Goal: Task Accomplishment & Management: Use online tool/utility

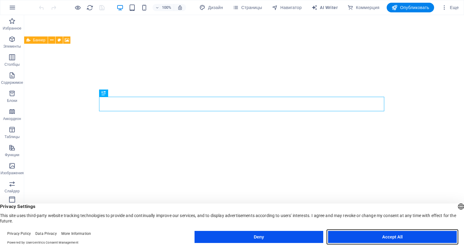
click at [385, 236] on button "Accept All" at bounding box center [392, 237] width 129 height 12
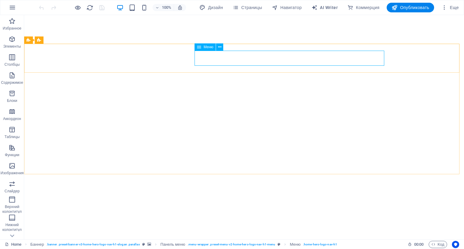
click at [202, 49] on div "Меню" at bounding box center [204, 46] width 21 height 7
click at [219, 47] on icon at bounding box center [219, 47] width 3 height 6
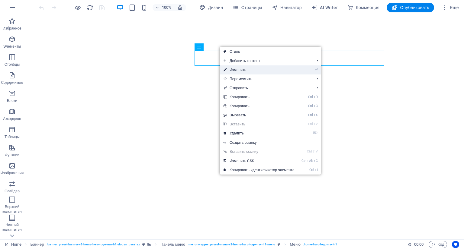
click at [233, 68] on link "⏎ Изменить" at bounding box center [259, 70] width 78 height 9
select select
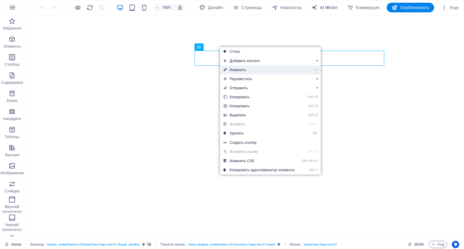
select select
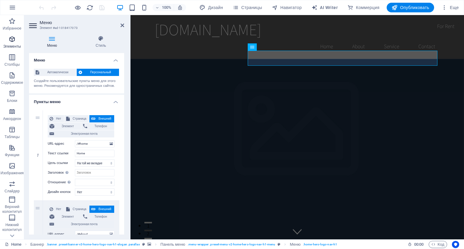
click at [12, 41] on icon "button" at bounding box center [11, 39] width 7 height 7
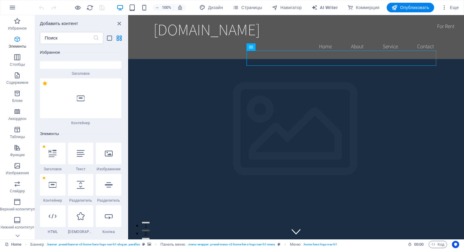
click at [12, 41] on span "Элементы" at bounding box center [17, 43] width 35 height 14
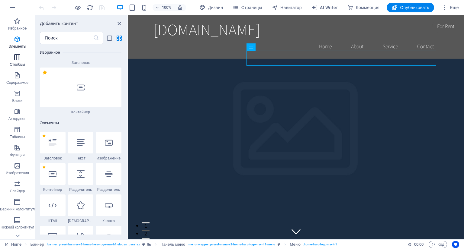
click at [20, 69] on button "Столбцы" at bounding box center [17, 60] width 35 height 18
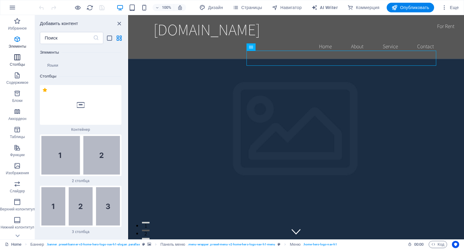
scroll to position [411, 0]
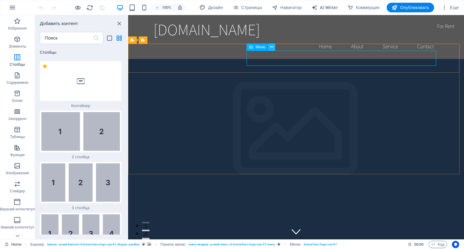
click at [273, 49] on icon at bounding box center [271, 47] width 3 height 6
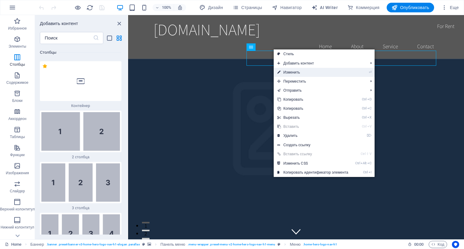
click at [292, 73] on link "⏎ Изменить" at bounding box center [313, 72] width 78 height 9
select select
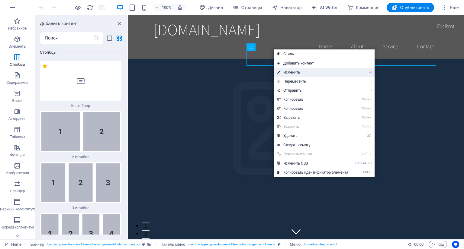
select select
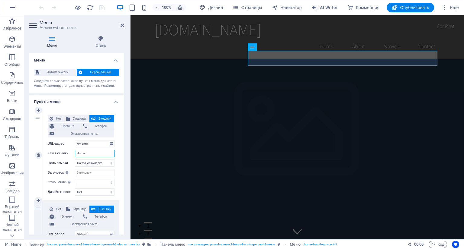
click at [81, 152] on input "Home" at bounding box center [95, 153] width 40 height 7
type input "О нас"
select select
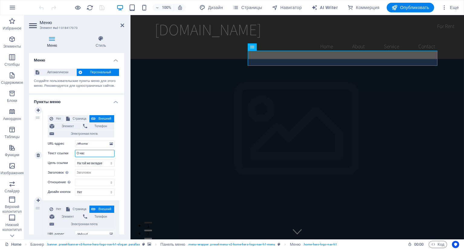
select select
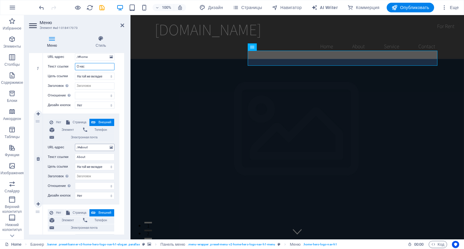
scroll to position [91, 0]
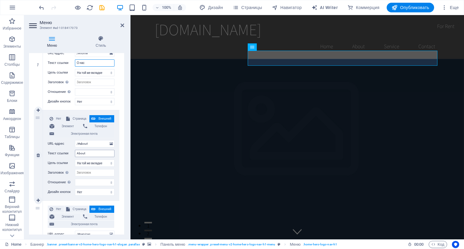
type input "О нас"
click at [82, 153] on input "About" at bounding box center [95, 153] width 40 height 7
type input "Ин"
select select
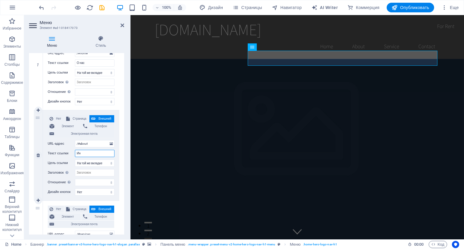
select select
type input "Инте"
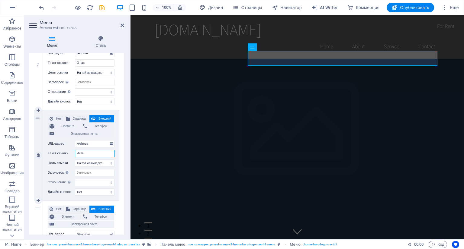
select select
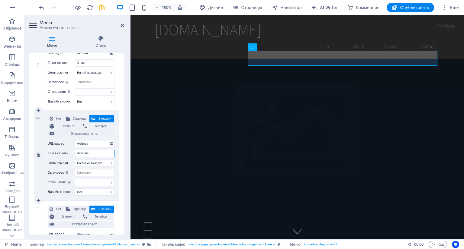
type input "Интернет"
select select
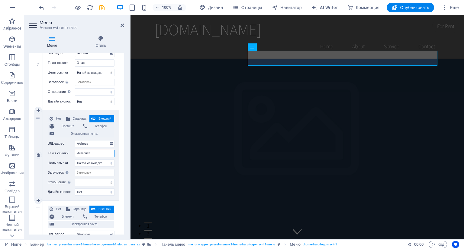
select select
type input "Интернет-магазин"
select select
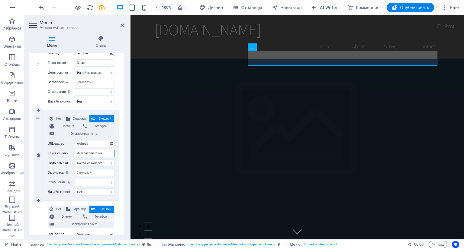
select select
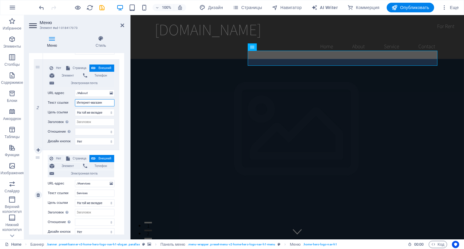
scroll to position [151, 0]
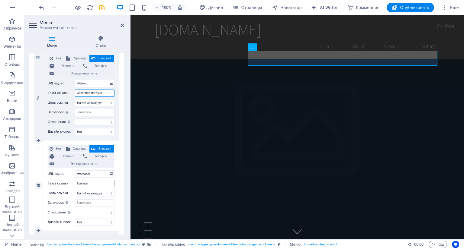
type input "Интернет-магазин"
click at [81, 182] on input "Services" at bounding box center [95, 183] width 40 height 7
type input "Про"
select select
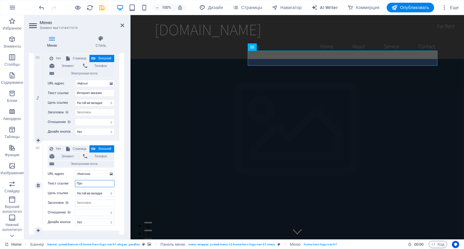
select select
type input "Прои"
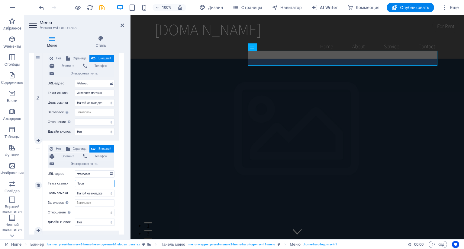
select select
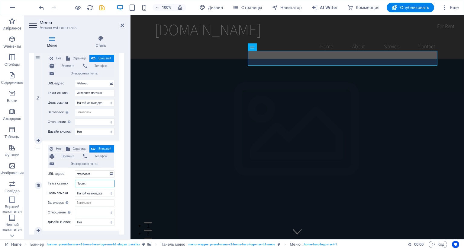
type input "Проихз"
select select
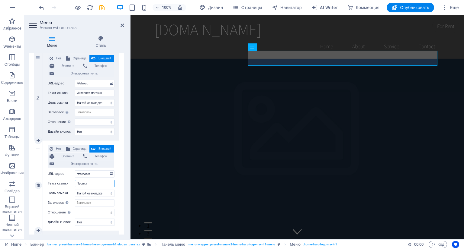
select select
type input "Проих"
select select
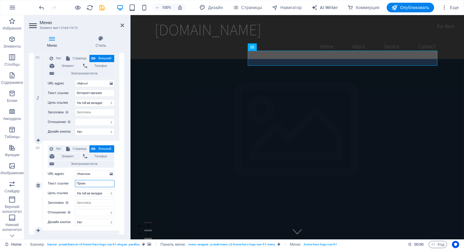
select select
type input "Прои"
select select
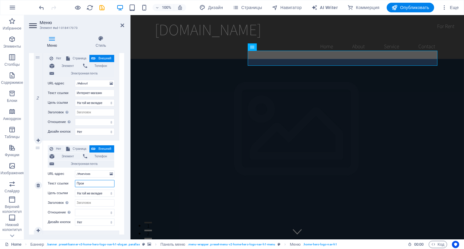
select select
type input "Произ"
select select
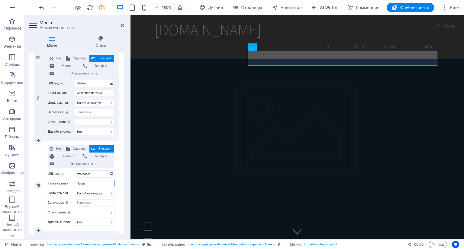
select select
type input "Производство"
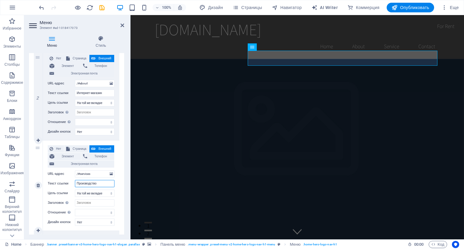
select select
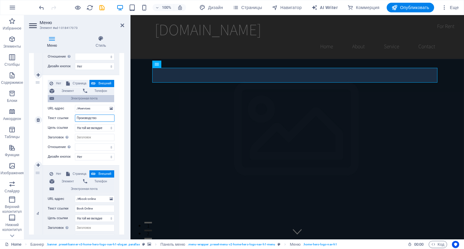
scroll to position [242, 0]
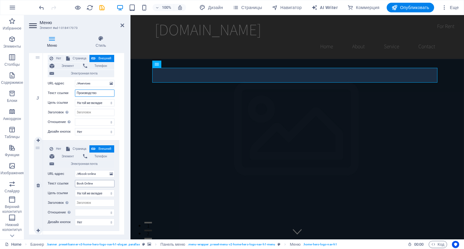
type input "Производство"
click at [84, 184] on input "Book Online" at bounding box center [95, 183] width 40 height 7
type input "Ра"
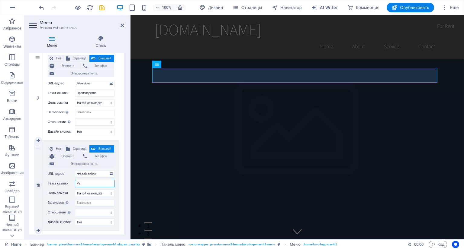
select select
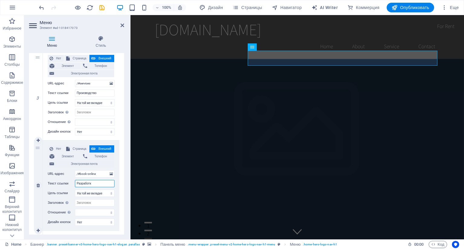
type input "Разработка"
select select
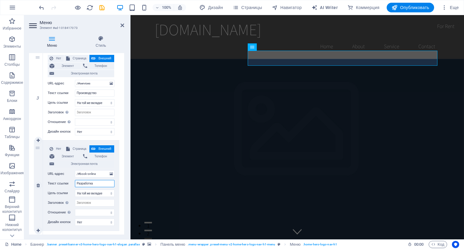
select select
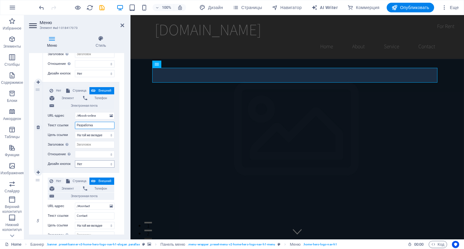
scroll to position [332, 0]
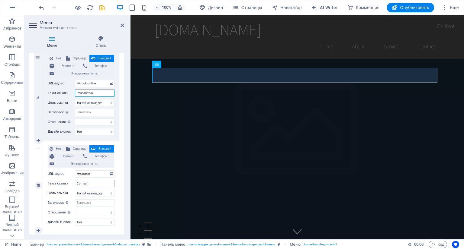
type input "Разработка"
click at [86, 186] on input "Contact" at bounding box center [95, 183] width 40 height 7
type input "К"
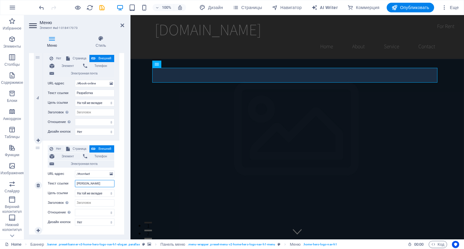
select select
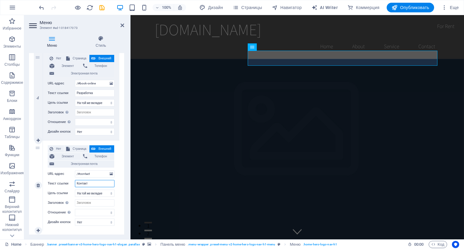
type input "Контакты"
select select
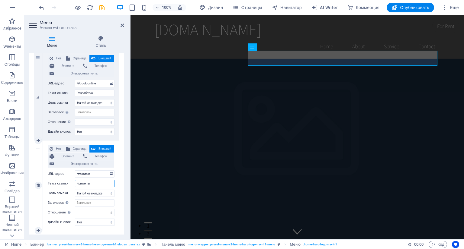
select select
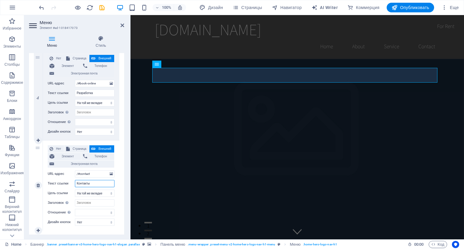
scroll to position [349, 0]
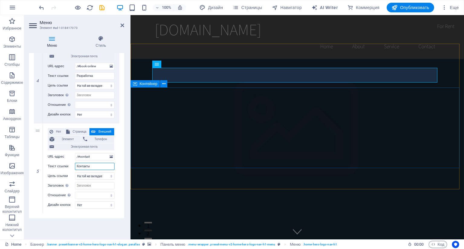
type input "Контакты"
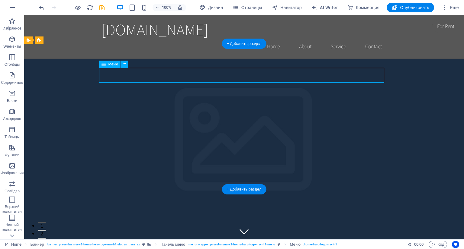
drag, startPoint x: 203, startPoint y: 74, endPoint x: 243, endPoint y: 72, distance: 39.9
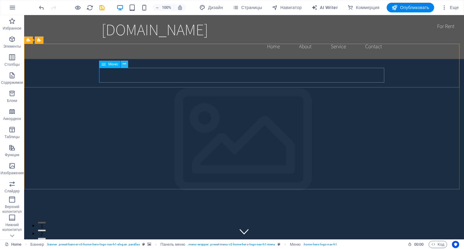
click at [124, 66] on icon at bounding box center [124, 64] width 3 height 6
click at [125, 65] on icon at bounding box center [124, 64] width 3 height 6
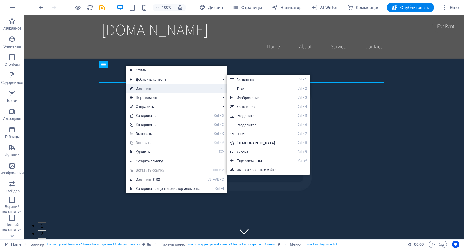
click at [139, 86] on link "⏎ Изменить" at bounding box center [165, 88] width 78 height 9
select select
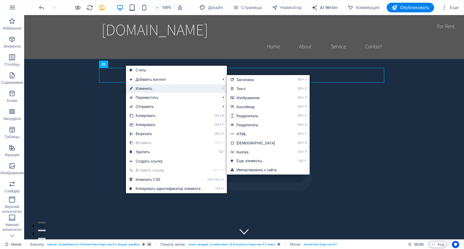
select select
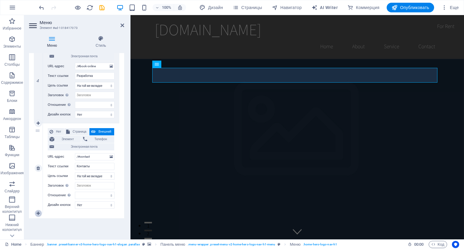
click at [37, 212] on icon at bounding box center [38, 214] width 3 height 4
select select
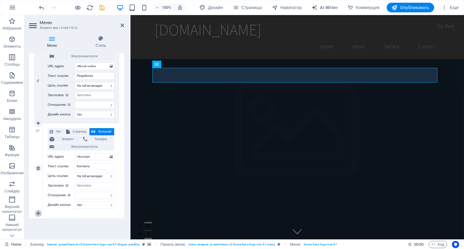
select select
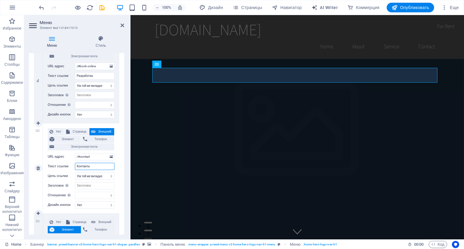
click at [84, 168] on input "Контакты" at bounding box center [95, 166] width 40 height 7
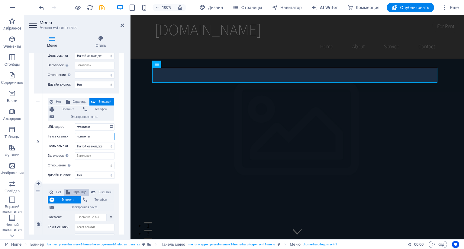
scroll to position [431, 0]
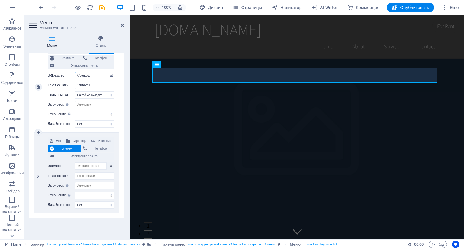
drag, startPoint x: 94, startPoint y: 74, endPoint x: 72, endPoint y: 72, distance: 21.2
click at [72, 72] on div "URL-адрес /#contact" at bounding box center [81, 75] width 67 height 7
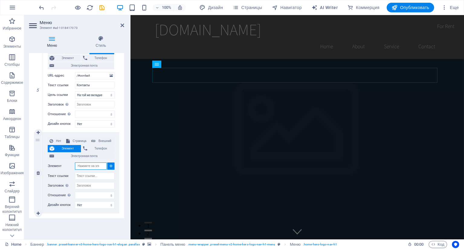
click at [76, 166] on input "Элемент" at bounding box center [91, 166] width 32 height 7
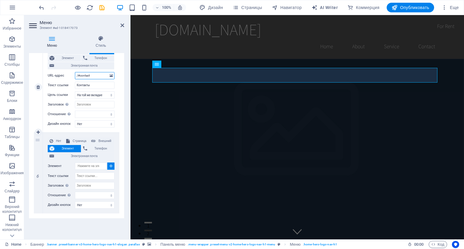
drag, startPoint x: 95, startPoint y: 74, endPoint x: 69, endPoint y: 72, distance: 26.9
click at [69, 72] on div "URL-адрес /#contact" at bounding box center [81, 75] width 67 height 7
click at [93, 76] on input "/#contact" at bounding box center [95, 75] width 40 height 7
type input "/#con"
select select
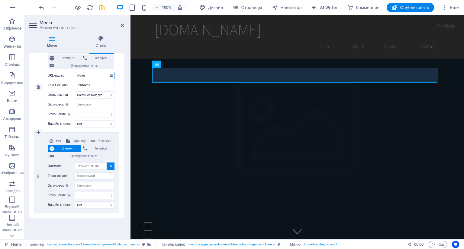
select select
type input "/#co"
select select
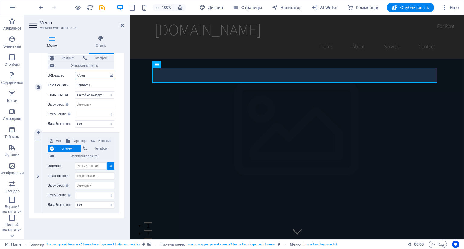
select select
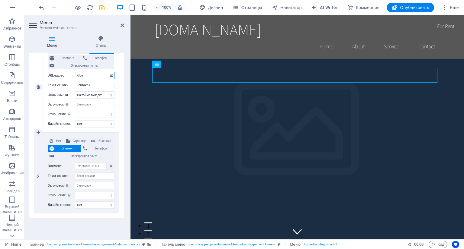
type input "/#c"
select select
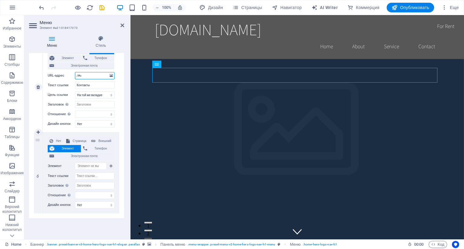
select select
type input "/#"
select select
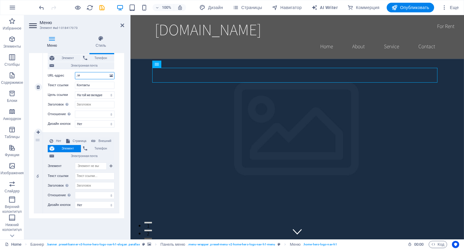
select select
type input "/#dev"
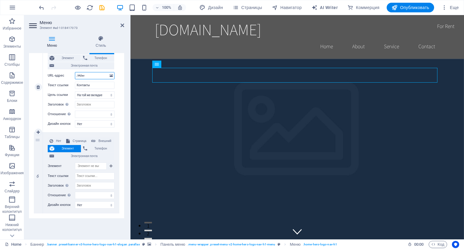
select select
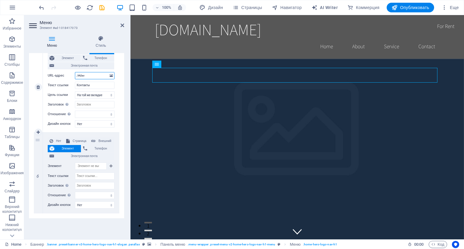
select select
type input "/#deva"
select select
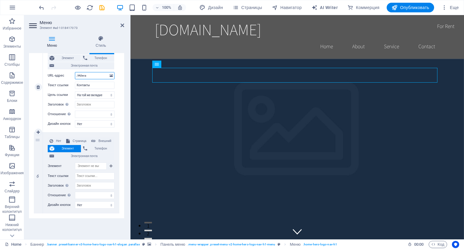
select select
type input "/#devalopment"
select select
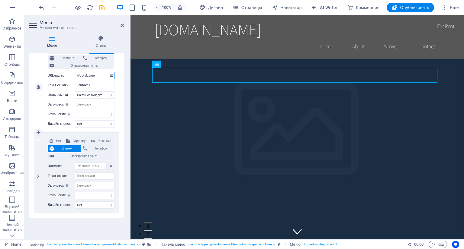
select select
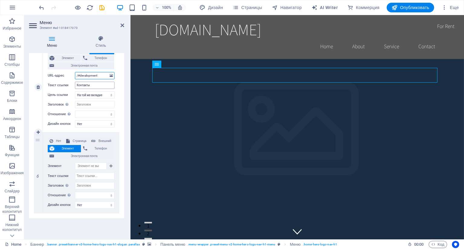
type input "/#devalopment"
click at [88, 86] on input "Контакты" at bounding box center [95, 85] width 40 height 7
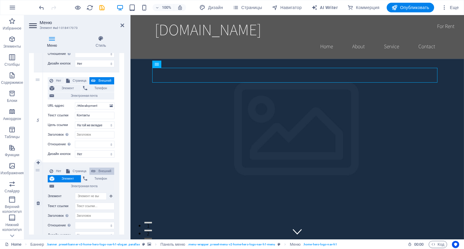
click at [104, 169] on span "Внешний" at bounding box center [104, 171] width 15 height 7
select select
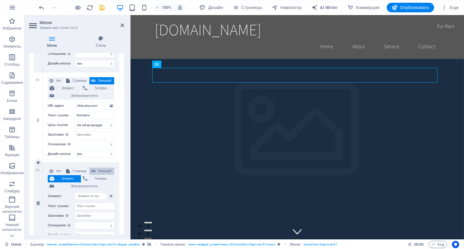
select select
select select "blank"
select select
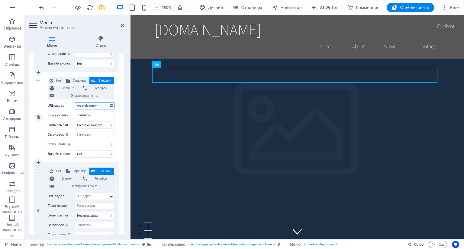
drag, startPoint x: 100, startPoint y: 105, endPoint x: 73, endPoint y: 102, distance: 27.3
click at [73, 102] on div "URL-адрес /#devalopment" at bounding box center [81, 105] width 67 height 7
click at [85, 198] on input "URL-адрес" at bounding box center [95, 196] width 40 height 7
paste input "/#devalopment"
type input "/#devalopment"
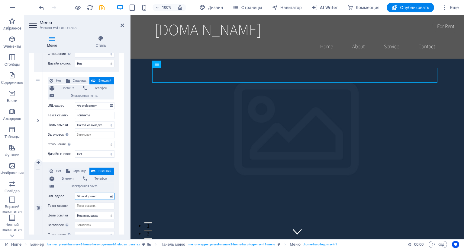
select select
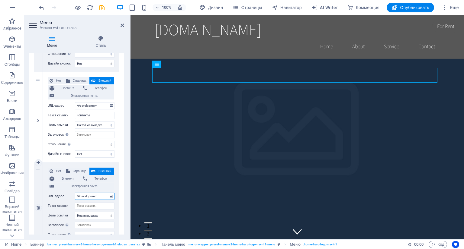
select select
type input "/#"
select select
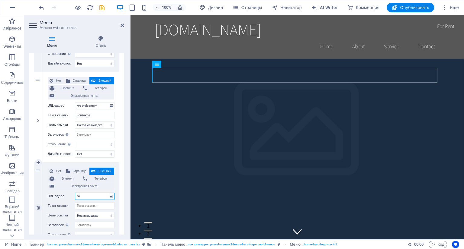
select select
type input "/#contac"
select select
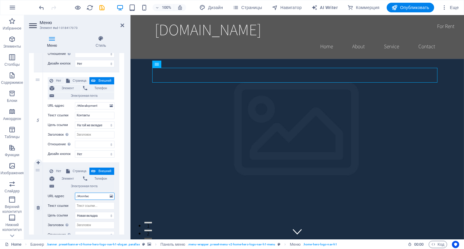
select select
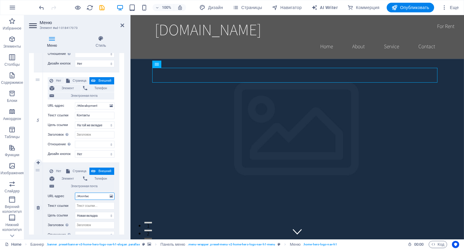
type input "/#contact"
select select
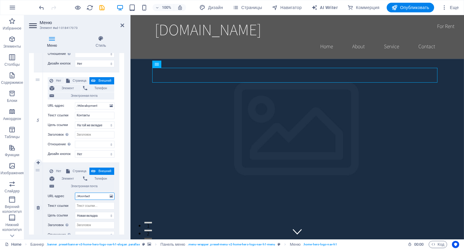
select select
click at [83, 114] on input "Контакты" at bounding box center [95, 115] width 40 height 7
click at [83, 115] on input "Контакты" at bounding box center [95, 115] width 40 height 7
click at [82, 115] on input "Контакты" at bounding box center [95, 115] width 40 height 7
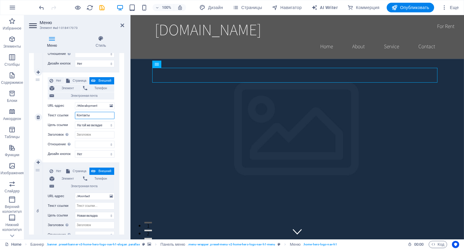
click at [82, 115] on input "Контакты" at bounding box center [95, 115] width 40 height 7
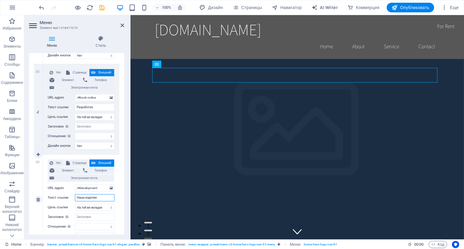
scroll to position [310, 0]
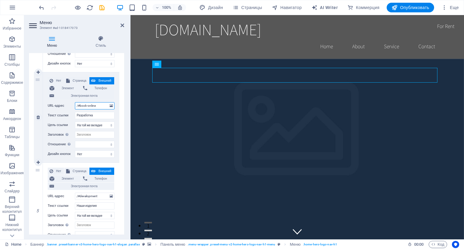
drag, startPoint x: 98, startPoint y: 104, endPoint x: 79, endPoint y: 104, distance: 19.0
click at [79, 104] on input "/#book-online" at bounding box center [95, 105] width 40 height 7
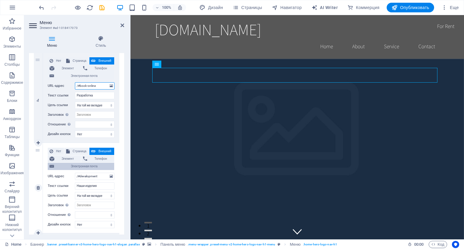
scroll to position [340, 0]
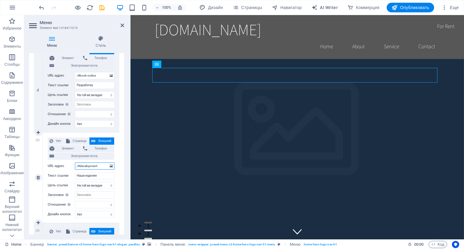
drag, startPoint x: 99, startPoint y: 166, endPoint x: 80, endPoint y: 164, distance: 19.4
click at [80, 164] on input "/#devalopment" at bounding box center [95, 166] width 40 height 7
click at [96, 75] on input "/#book-online" at bounding box center [95, 75] width 40 height 7
drag, startPoint x: 96, startPoint y: 75, endPoint x: 80, endPoint y: 74, distance: 16.3
click at [80, 74] on input "/#book-online" at bounding box center [95, 75] width 40 height 7
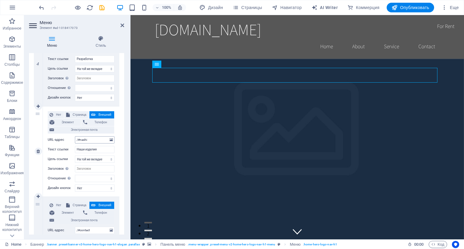
scroll to position [400, 0]
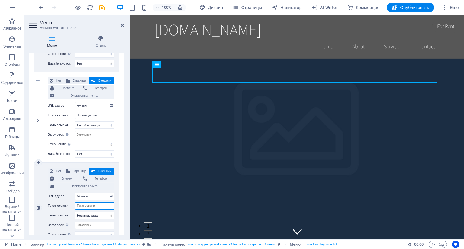
click at [89, 206] on input "Текст ссылки" at bounding box center [95, 206] width 40 height 7
click at [79, 214] on select "Новая вкладка На той же вкладке Наложение" at bounding box center [95, 215] width 40 height 7
click at [83, 205] on input "Текст ссылки" at bounding box center [95, 206] width 40 height 7
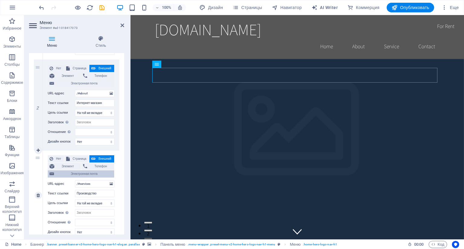
scroll to position [129, 0]
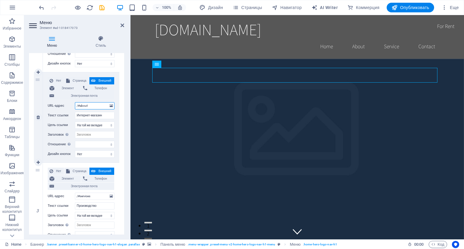
click at [91, 105] on input "/#about" at bounding box center [95, 105] width 40 height 7
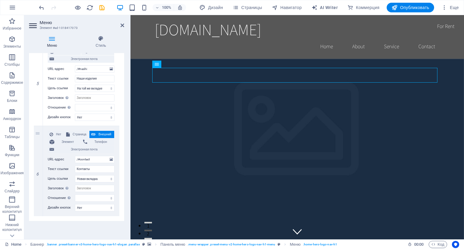
scroll to position [440, 0]
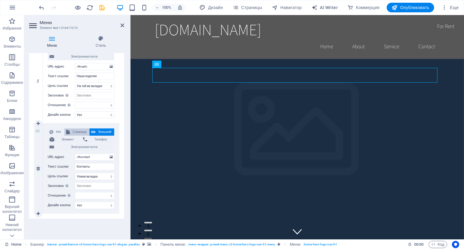
click at [79, 130] on span "Страница" at bounding box center [80, 132] width 16 height 7
click at [93, 154] on select "Home Subpage Legal Notice Privacy" at bounding box center [95, 157] width 40 height 7
click at [104, 129] on span "Внешний" at bounding box center [104, 132] width 15 height 7
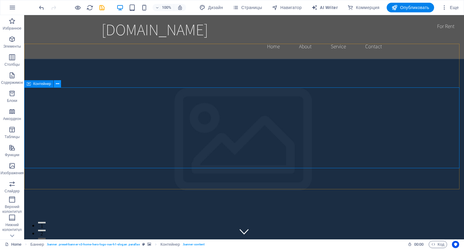
click at [58, 84] on icon at bounding box center [57, 84] width 3 height 6
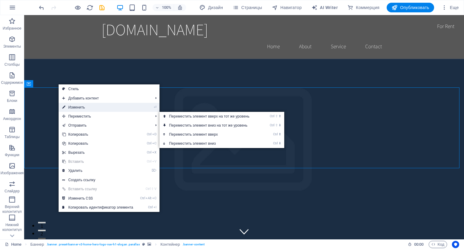
click at [85, 108] on link "⏎ Изменить" at bounding box center [98, 107] width 78 height 9
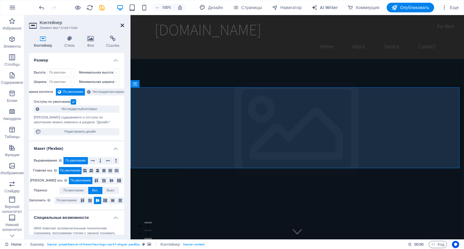
click at [121, 26] on icon at bounding box center [123, 25] width 4 height 5
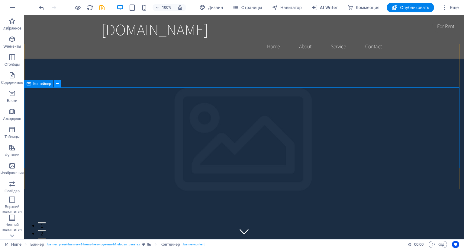
click at [59, 86] on icon at bounding box center [57, 84] width 3 height 6
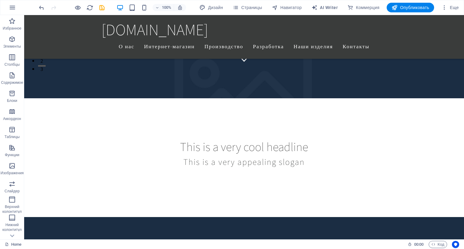
scroll to position [151, 0]
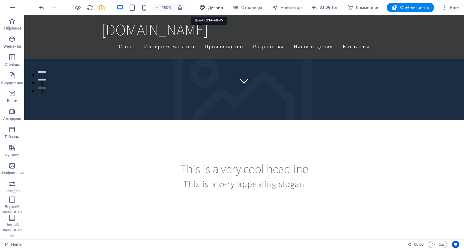
click at [218, 9] on span "Дизайн" at bounding box center [211, 8] width 24 height 6
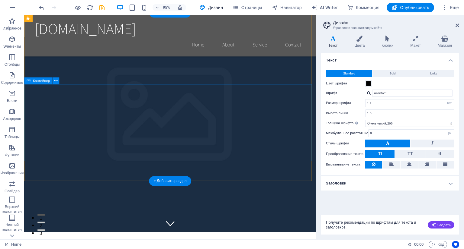
scroll to position [0, 0]
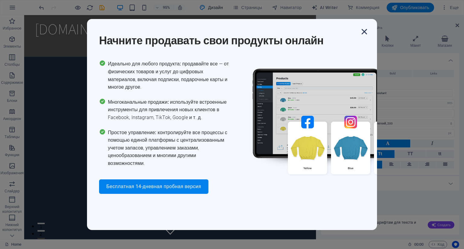
click at [367, 34] on icon "button" at bounding box center [364, 31] width 11 height 11
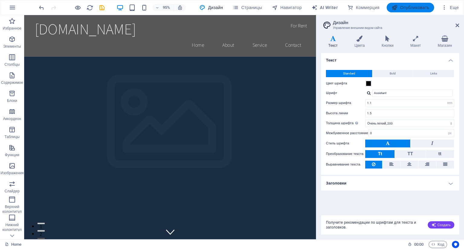
click at [395, 8] on icon "button" at bounding box center [394, 8] width 6 height 6
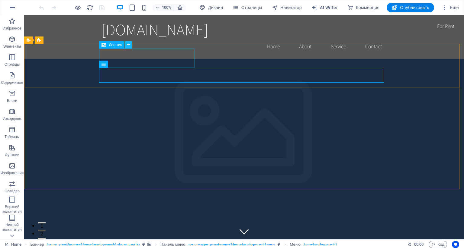
click at [129, 45] on icon at bounding box center [128, 45] width 3 height 6
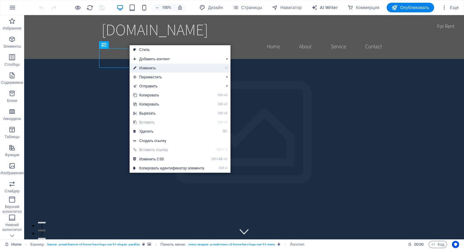
click at [149, 69] on link "⏎ Изменить" at bounding box center [169, 68] width 78 height 9
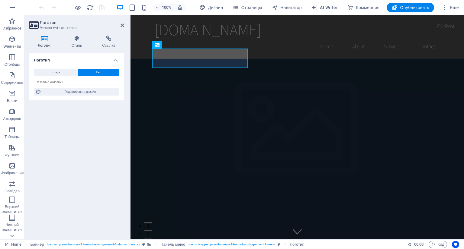
click at [43, 41] on icon at bounding box center [44, 39] width 31 height 6
click at [52, 72] on span "Image" at bounding box center [56, 72] width 8 height 7
select select "DISABLED_OPTION_VALUE"
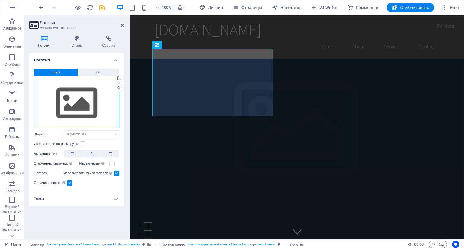
click at [75, 96] on div "Перетащите файлы сюда, нажмите, чтобы выбрать файлы, или выберите файлы из разд…" at bounding box center [76, 104] width 85 height 50
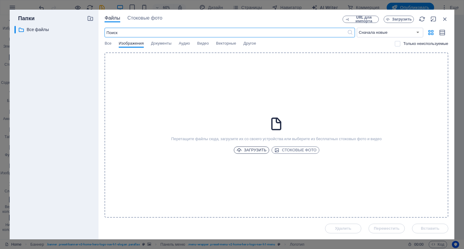
click at [246, 149] on span "Загрузить" at bounding box center [251, 150] width 30 height 7
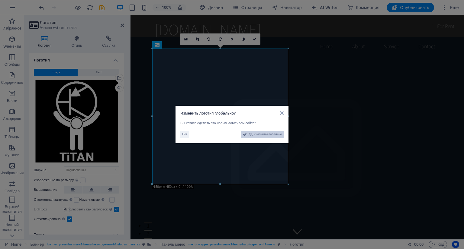
click at [257, 134] on span "Да, изменить глобально" at bounding box center [265, 134] width 33 height 7
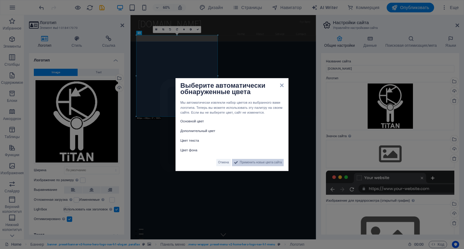
click at [244, 161] on span "Применить новые цвета сайта" at bounding box center [261, 162] width 42 height 7
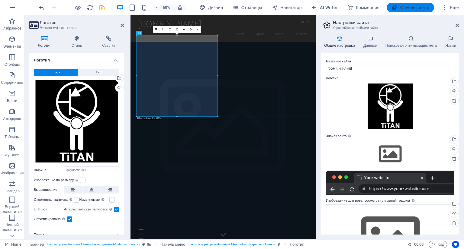
click at [391, 4] on button "Опубликовать" at bounding box center [410, 8] width 47 height 10
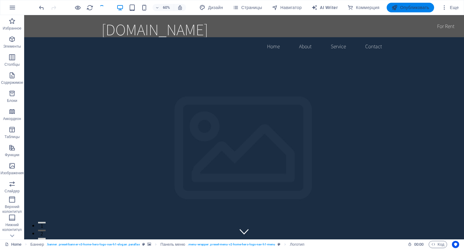
checkbox input "false"
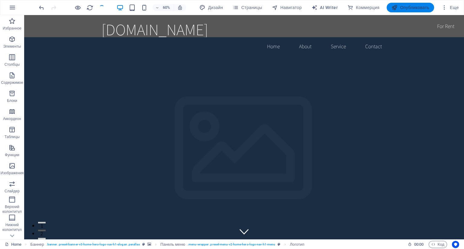
checkbox input "false"
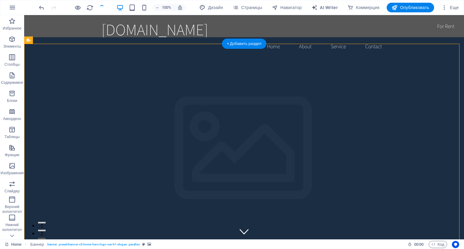
drag, startPoint x: 191, startPoint y: 134, endPoint x: 249, endPoint y: 133, distance: 58.3
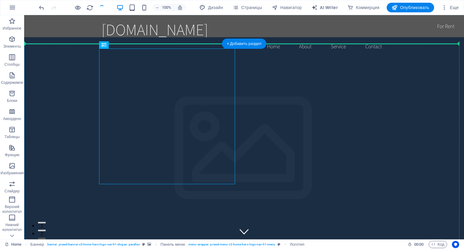
drag, startPoint x: 198, startPoint y: 130, endPoint x: 242, endPoint y: 128, distance: 44.2
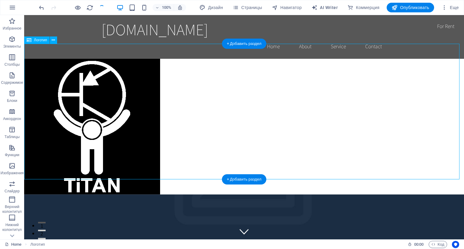
click at [113, 110] on div at bounding box center [244, 127] width 440 height 136
click at [126, 122] on div at bounding box center [244, 127] width 440 height 136
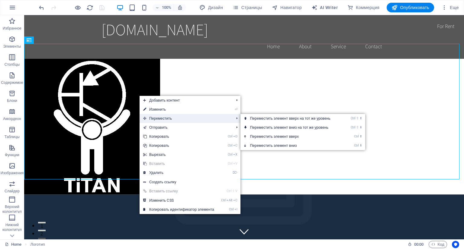
click at [150, 119] on span "Переместить" at bounding box center [186, 118] width 92 height 9
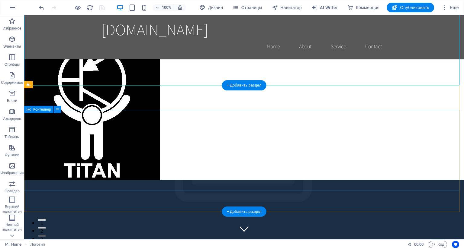
scroll to position [96, 0]
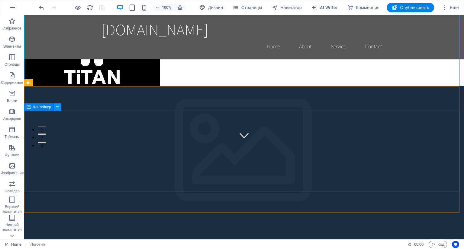
click at [60, 107] on button at bounding box center [57, 107] width 7 height 7
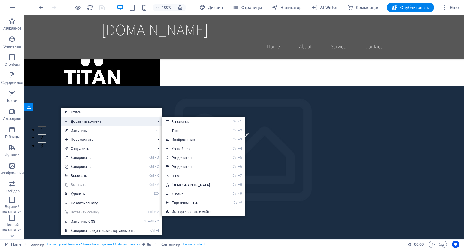
click at [74, 121] on span "Добавить контент" at bounding box center [107, 121] width 92 height 9
click at [207, 139] on link "Ctrl 3 Изображение" at bounding box center [192, 139] width 60 height 9
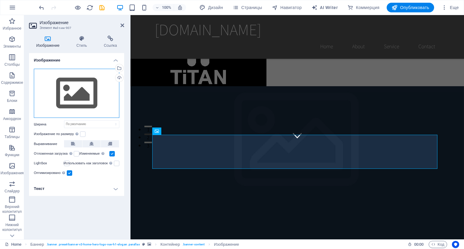
click at [82, 94] on div "Перетащите файлы сюда, нажмите, чтобы выбрать файлы, или выберите файлы из разд…" at bounding box center [76, 94] width 85 height 50
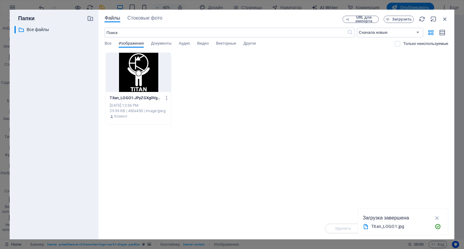
click at [140, 78] on div at bounding box center [138, 72] width 65 height 39
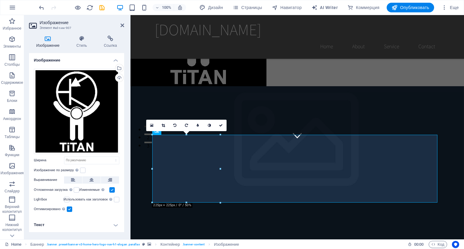
click at [58, 225] on h4 "Текст" at bounding box center [76, 225] width 95 height 14
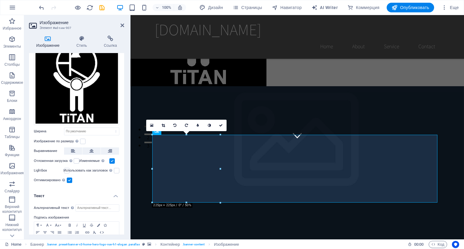
scroll to position [53, 0]
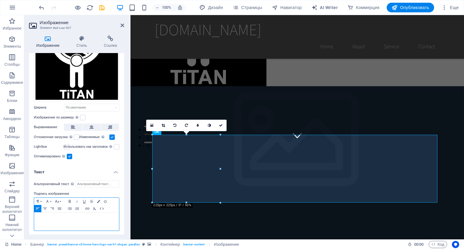
click at [56, 224] on div at bounding box center [76, 222] width 85 height 18
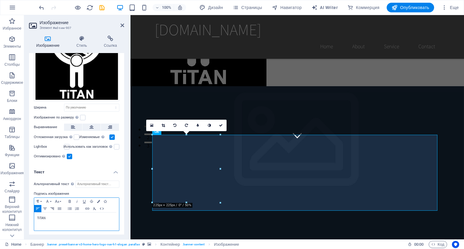
click at [53, 209] on icon "button" at bounding box center [52, 209] width 7 height 5
click at [116, 218] on div "TiTAN" at bounding box center [76, 222] width 85 height 18
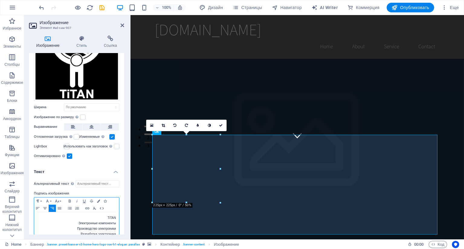
scroll to position [63, 0]
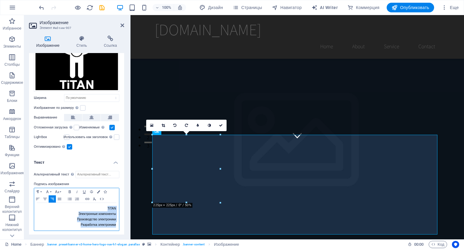
drag, startPoint x: 106, startPoint y: 206, endPoint x: 117, endPoint y: 227, distance: 24.4
click at [117, 227] on div "TiTAN Электронные компоненты ​Производство электроники Разработка электроники" at bounding box center [76, 217] width 85 height 28
copy div "TiTAN Электронные компоненты ​Производство электроники Разработка электроники"
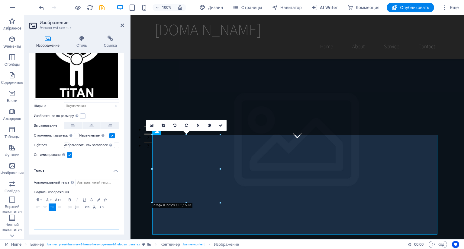
scroll to position [53, 0]
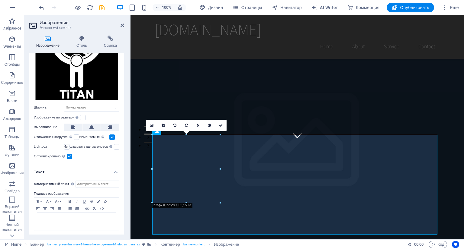
click at [103, 153] on div "Оптимизировано Изображения сжимаются для повышения скорости загрузки страницы." at bounding box center [76, 156] width 85 height 7
click at [123, 26] on icon at bounding box center [123, 25] width 4 height 5
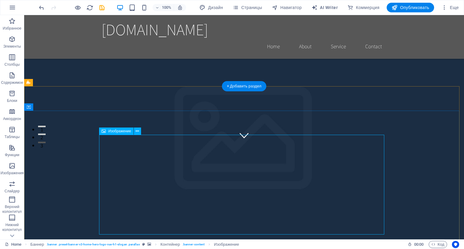
scroll to position [6, 0]
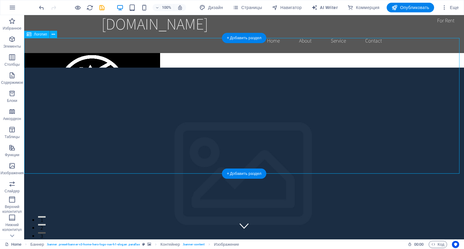
click at [37, 61] on div at bounding box center [244, 121] width 440 height 136
click at [40, 61] on div at bounding box center [244, 121] width 440 height 136
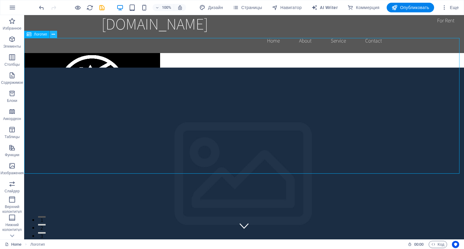
click at [55, 33] on button at bounding box center [53, 34] width 7 height 7
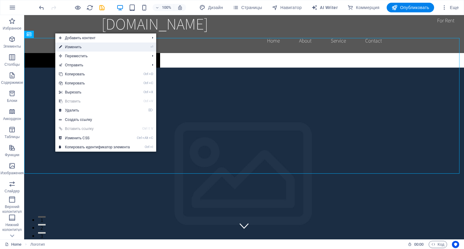
click at [74, 46] on link "⏎ Изменить" at bounding box center [94, 47] width 78 height 9
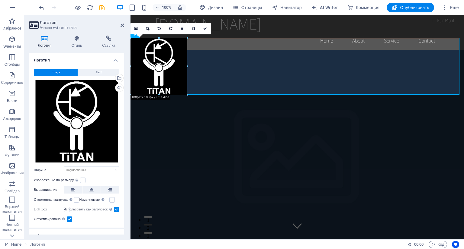
drag, startPoint x: 267, startPoint y: 105, endPoint x: 187, endPoint y: 97, distance: 80.5
type input "188"
select select "px"
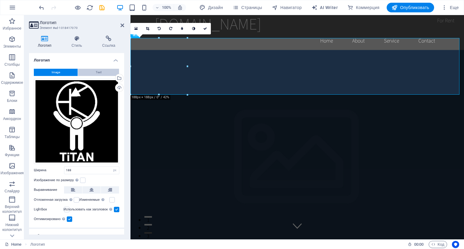
click at [93, 73] on button "Text" at bounding box center [98, 72] width 41 height 7
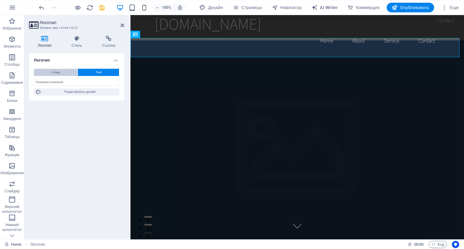
click at [51, 69] on button "Image" at bounding box center [56, 72] width 44 height 7
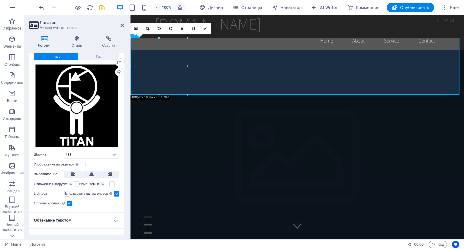
scroll to position [23, 0]
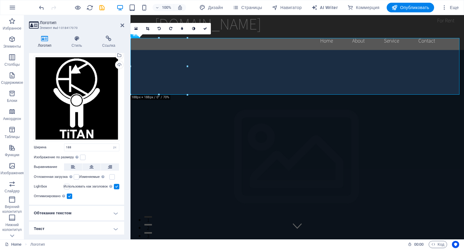
click at [94, 213] on h4 "Обтекание текстом" at bounding box center [76, 213] width 95 height 14
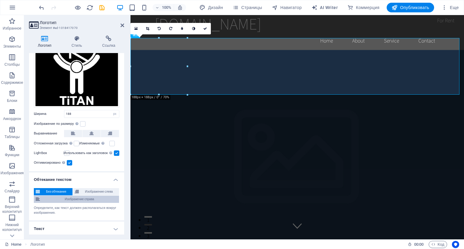
click at [91, 199] on span "Изображение справа" at bounding box center [80, 199] width 76 height 7
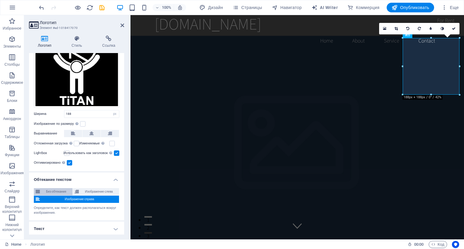
click at [59, 190] on span "Без обтекания" at bounding box center [56, 191] width 29 height 7
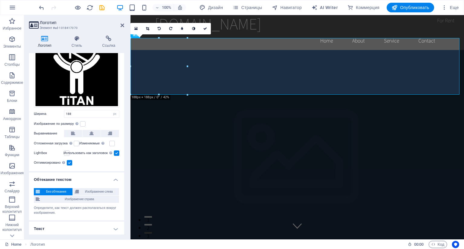
click at [88, 225] on h4 "Текст" at bounding box center [76, 229] width 95 height 14
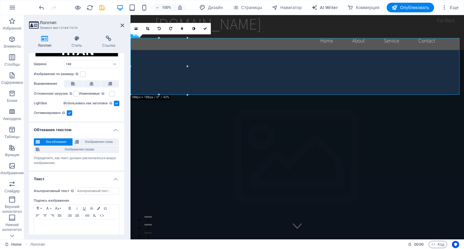
scroll to position [113, 0]
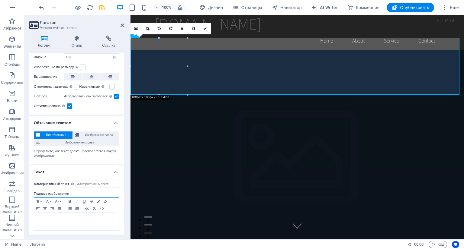
click at [79, 213] on div at bounding box center [76, 222] width 85 height 18
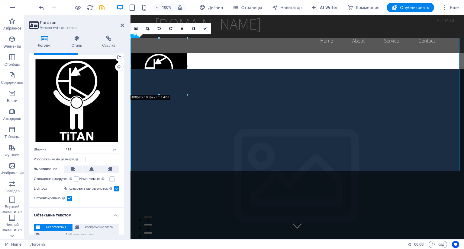
scroll to position [0, 0]
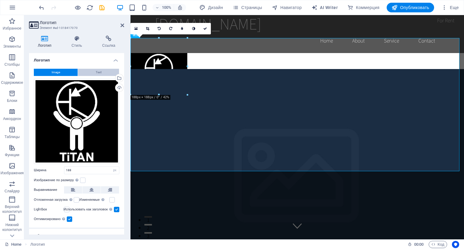
click at [96, 71] on span "Text" at bounding box center [99, 72] width 6 height 7
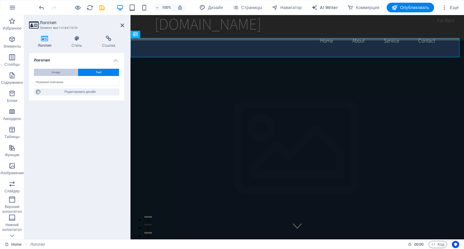
click at [44, 69] on button "Image" at bounding box center [56, 72] width 44 height 7
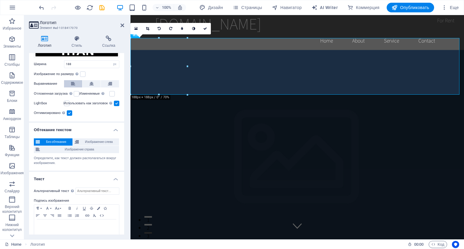
scroll to position [113, 0]
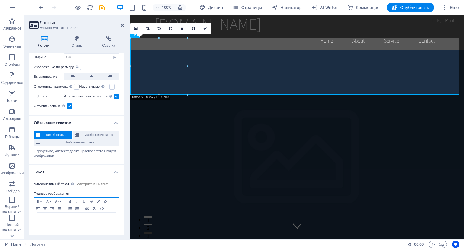
click at [106, 220] on div at bounding box center [76, 222] width 85 height 18
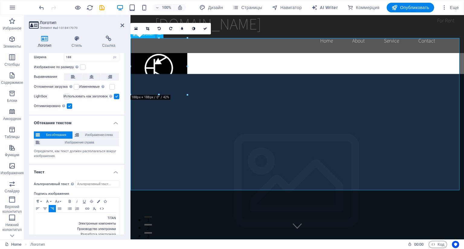
click at [344, 140] on div "TiTAN Электронные компоненты Производство электроники Разработка электроники" at bounding box center [296, 129] width 333 height 153
click at [79, 140] on span "Изображение справа" at bounding box center [80, 142] width 76 height 7
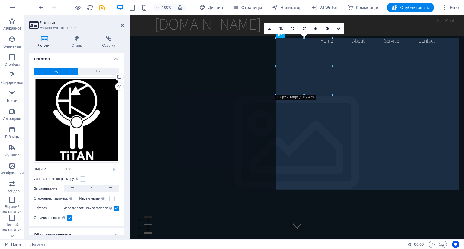
scroll to position [0, 0]
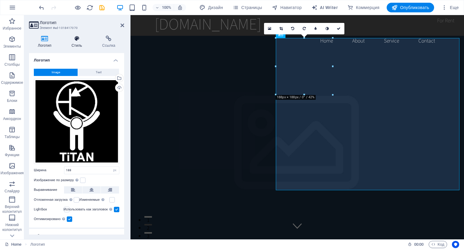
click at [76, 43] on h4 "Стиль" at bounding box center [78, 42] width 31 height 13
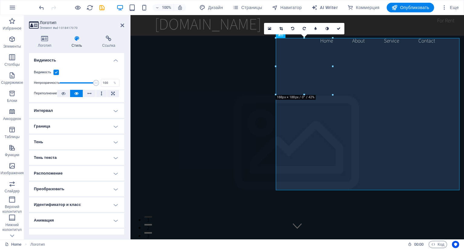
click at [70, 111] on h4 "Интервал" at bounding box center [76, 111] width 95 height 14
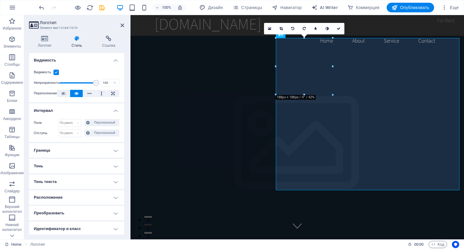
click at [76, 37] on icon at bounding box center [77, 39] width 28 height 6
click at [43, 41] on icon at bounding box center [44, 39] width 31 height 6
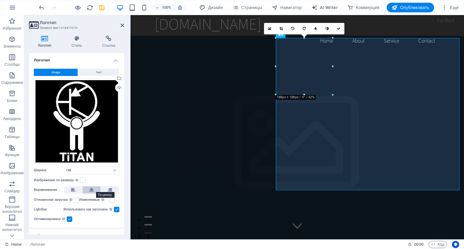
click at [91, 187] on icon at bounding box center [91, 190] width 4 height 7
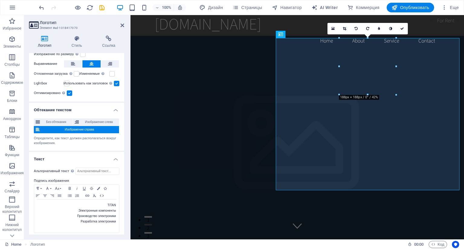
scroll to position [128, 0]
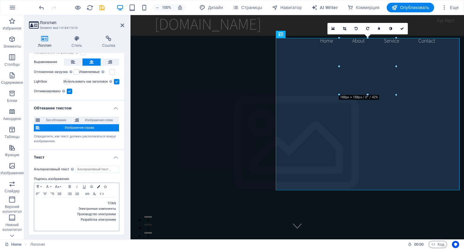
click at [98, 185] on icon "button" at bounding box center [98, 186] width 3 height 3
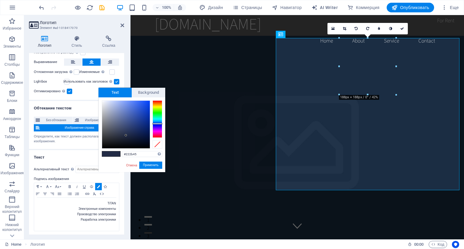
click at [109, 156] on span at bounding box center [106, 154] width 9 height 5
click at [148, 165] on button "Применить" at bounding box center [150, 165] width 23 height 7
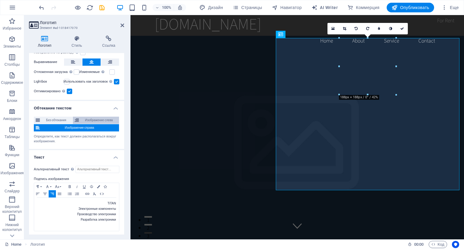
click at [102, 117] on span "Изображение слева" at bounding box center [99, 120] width 37 height 7
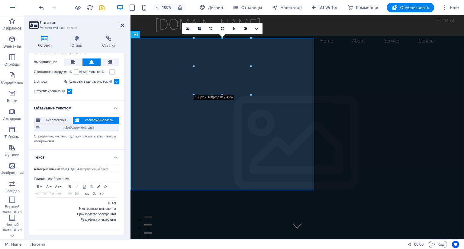
click at [123, 27] on icon at bounding box center [123, 25] width 4 height 5
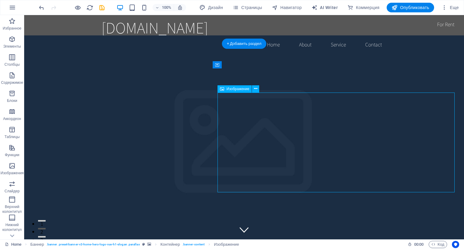
scroll to position [0, 0]
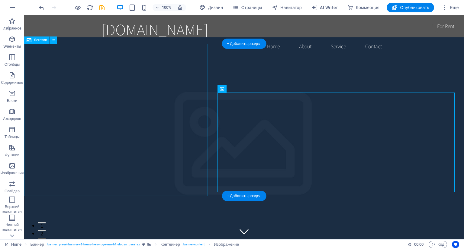
click at [185, 90] on div "TiTAN Электронные компоненты Производство электроники Разработка электроники" at bounding box center [116, 135] width 184 height 153
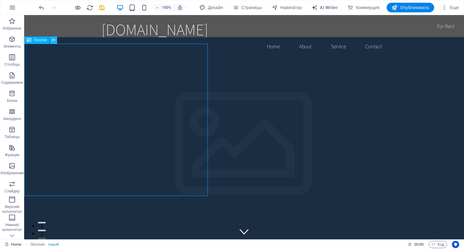
click at [53, 39] on icon at bounding box center [53, 40] width 3 height 6
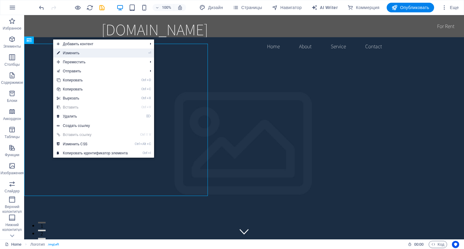
click at [66, 52] on link "⏎ Изменить" at bounding box center [92, 53] width 78 height 9
select select "px"
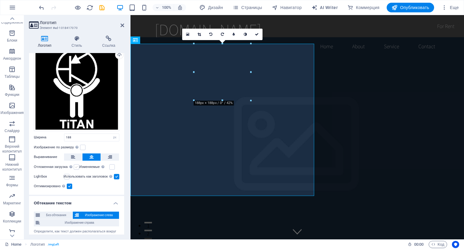
scroll to position [60, 0]
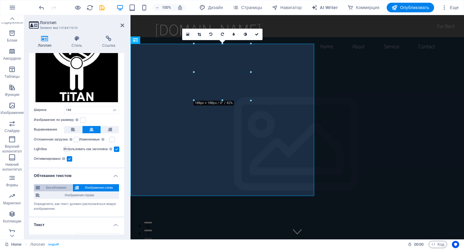
click at [48, 187] on span "Без обтекания" at bounding box center [56, 188] width 29 height 7
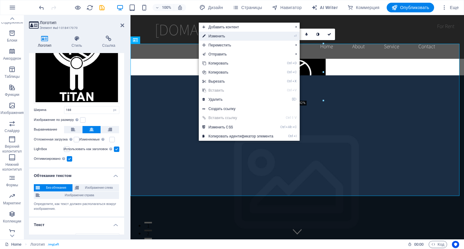
click at [225, 37] on link "⏎ Изменить" at bounding box center [238, 36] width 78 height 9
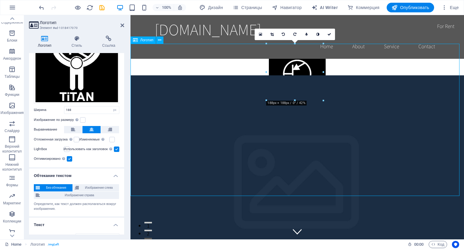
drag, startPoint x: 302, startPoint y: 78, endPoint x: 283, endPoint y: 81, distance: 19.6
click at [283, 81] on div "TiTAN Электронные компоненты Производство электроники Разработка электроники" at bounding box center [296, 135] width 333 height 153
click at [89, 187] on span "Изображение слева" at bounding box center [99, 188] width 37 height 7
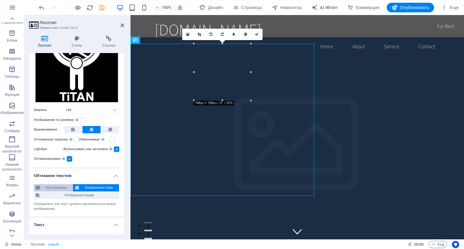
click at [52, 188] on span "Без обтекания" at bounding box center [56, 188] width 29 height 7
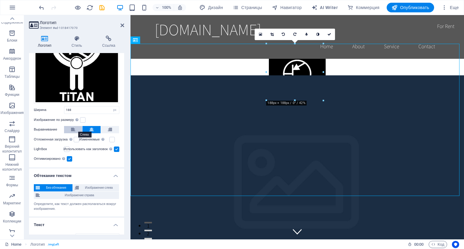
click at [68, 128] on button at bounding box center [73, 129] width 18 height 7
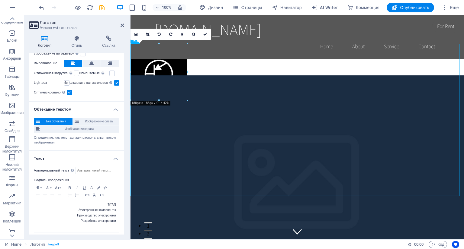
scroll to position [128, 0]
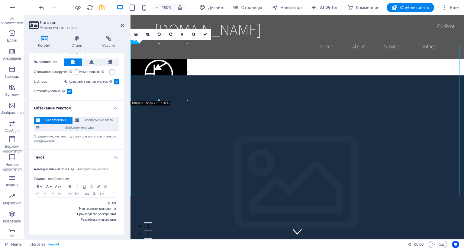
click at [50, 185] on icon "button" at bounding box center [47, 187] width 7 height 5
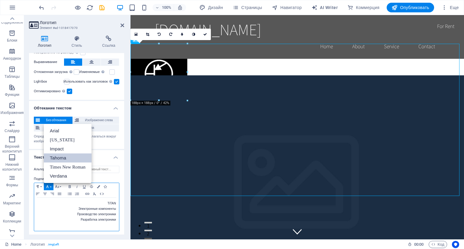
click at [54, 158] on link "Tahoma" at bounding box center [68, 158] width 48 height 9
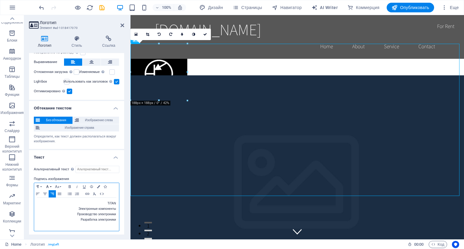
click at [52, 185] on button "Font Family" at bounding box center [49, 186] width 10 height 7
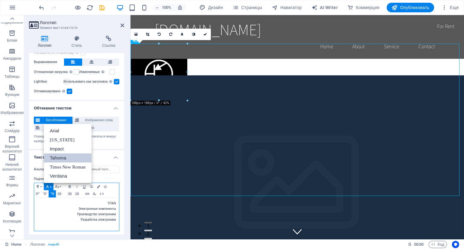
scroll to position [0, 0]
click at [60, 185] on button "Font Size" at bounding box center [58, 186] width 10 height 7
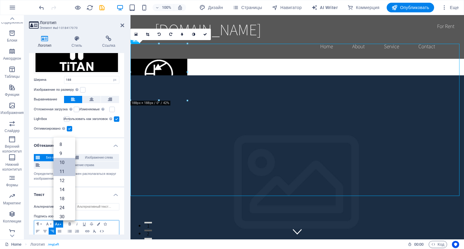
scroll to position [68, 0]
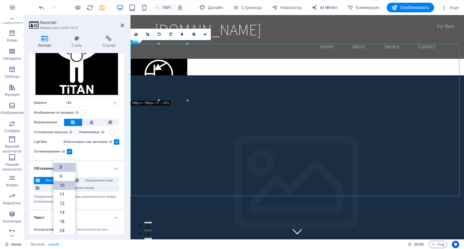
click at [62, 163] on link "8" at bounding box center [64, 167] width 22 height 9
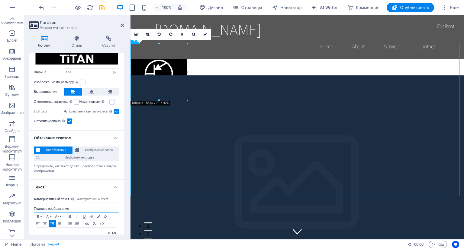
scroll to position [128, 0]
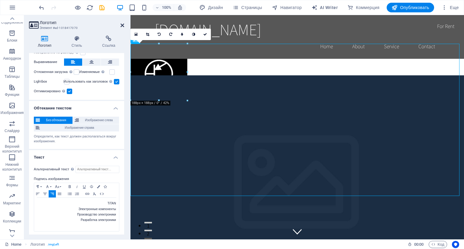
click at [124, 25] on icon at bounding box center [123, 25] width 4 height 5
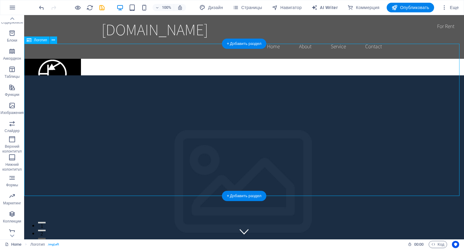
click at [359, 137] on div "TiTAN Электронные компоненты Производство электроники Разработка электроники" at bounding box center [244, 135] width 440 height 153
select select "px"
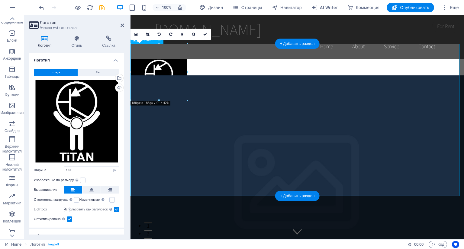
click at [359, 137] on div "TiTAN Электронные компоненты Производство электроники Разработка электроники" at bounding box center [296, 135] width 333 height 153
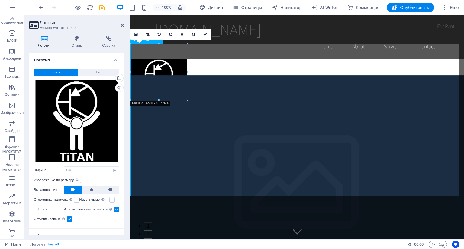
click at [294, 145] on div "TiTAN Электронные компоненты Производство электроники Разработка электроники" at bounding box center [296, 135] width 333 height 153
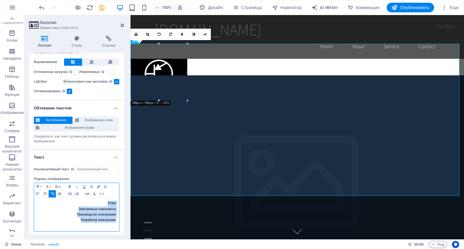
drag, startPoint x: 106, startPoint y: 201, endPoint x: 117, endPoint y: 219, distance: 21.0
click at [117, 219] on div "​ TiTAN Электронные компоненты ​Производство электроники Разработка электроники…" at bounding box center [76, 215] width 85 height 34
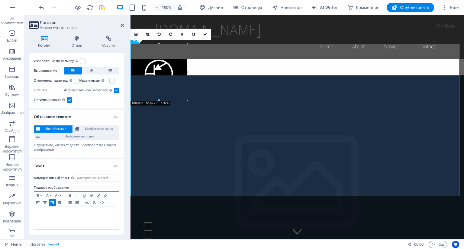
scroll to position [117, 0]
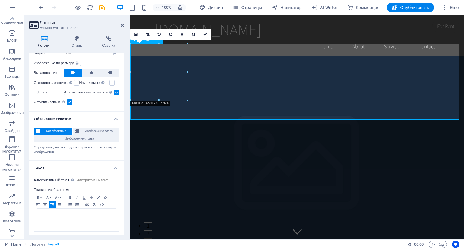
click at [158, 82] on div at bounding box center [296, 97] width 333 height 76
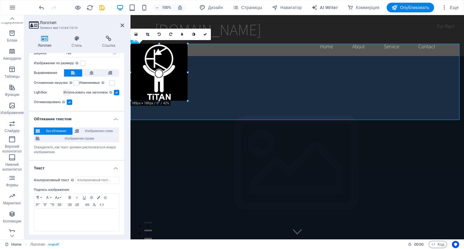
drag, startPoint x: 187, startPoint y: 102, endPoint x: 185, endPoint y: 83, distance: 18.8
type input "189"
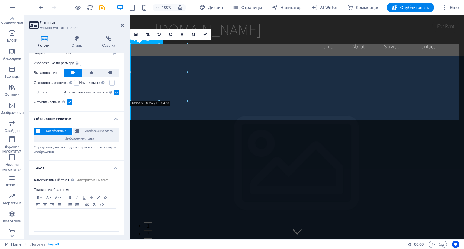
click at [306, 84] on div at bounding box center [296, 97] width 333 height 76
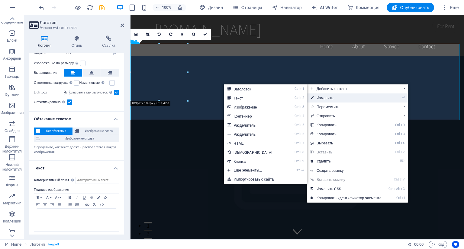
click at [327, 99] on link "⏎ Изменить" at bounding box center [346, 98] width 78 height 9
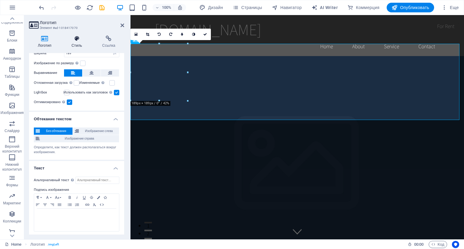
click at [75, 43] on h4 "Стиль" at bounding box center [78, 42] width 31 height 13
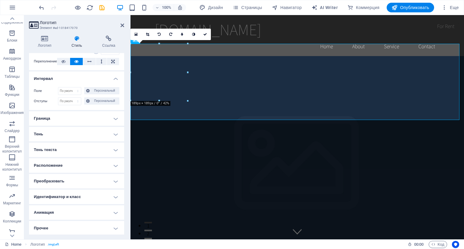
scroll to position [33, 0]
click at [76, 229] on h4 "Прочее" at bounding box center [76, 228] width 95 height 14
click at [85, 182] on h4 "Преобразовать" at bounding box center [76, 181] width 95 height 14
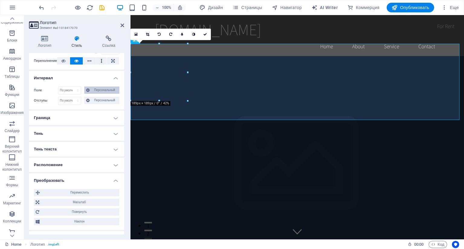
click at [98, 90] on span "Персональный" at bounding box center [105, 90] width 26 height 7
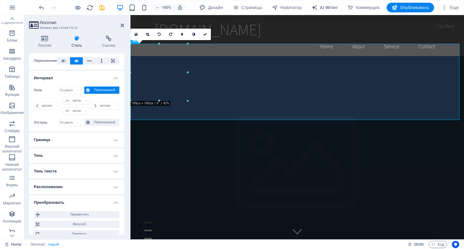
click at [88, 142] on h4 "Граница" at bounding box center [76, 140] width 95 height 14
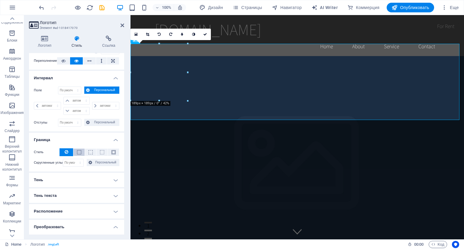
click at [79, 150] on div "Стиль - Ширина 1 автоматически px rem % vh vw Персональный Персональный 1 автом…" at bounding box center [76, 158] width 95 height 28
click at [79, 150] on span at bounding box center [79, 152] width 4 height 4
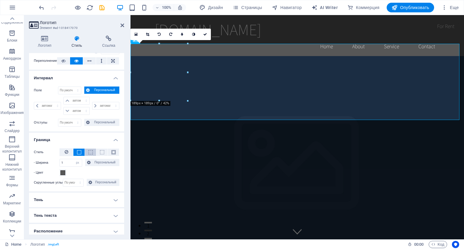
click at [89, 152] on span at bounding box center [90, 152] width 4 height 4
click at [62, 171] on span at bounding box center [62, 173] width 5 height 5
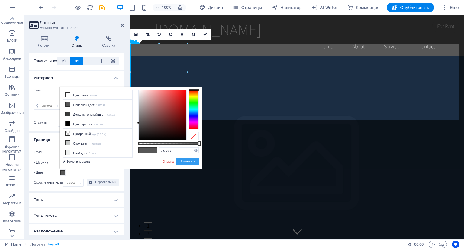
click at [193, 163] on button "Применить" at bounding box center [187, 161] width 23 height 7
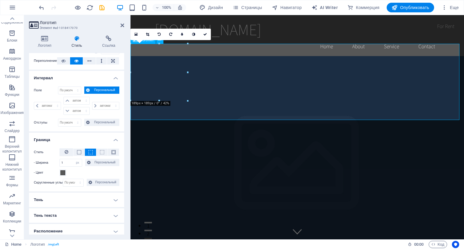
click at [267, 76] on div at bounding box center [296, 97] width 333 height 76
click at [124, 24] on icon at bounding box center [123, 25] width 4 height 5
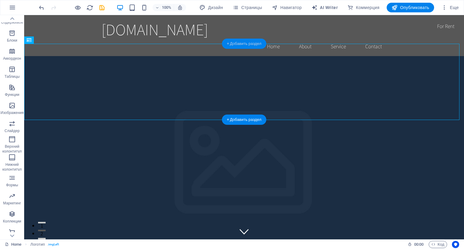
click at [254, 45] on div "+ Добавить раздел" at bounding box center [244, 44] width 44 height 10
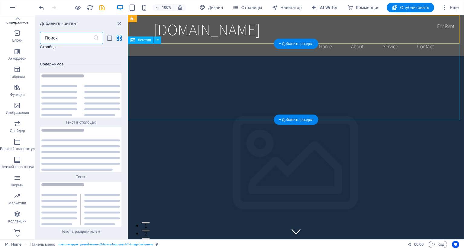
scroll to position [2032, 0]
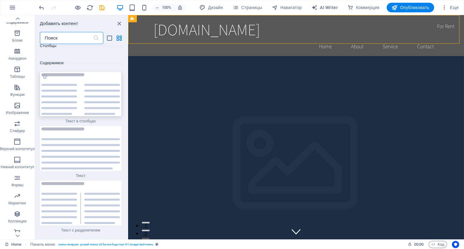
click at [64, 87] on img at bounding box center [80, 94] width 79 height 42
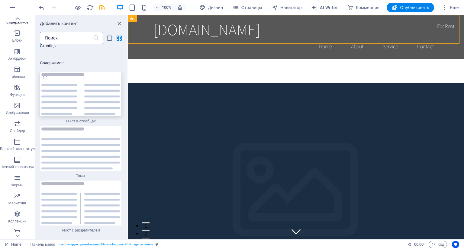
click at [128, 87] on div "Перетащите сюда, чтобы заменить текущее содержимое. Нажмите Ctrl, если хотите с…" at bounding box center [296, 127] width 336 height 225
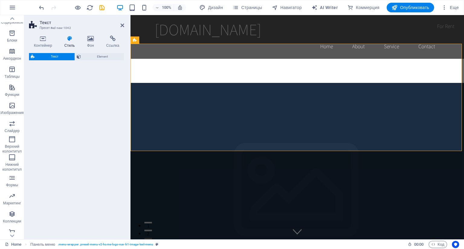
select select "rem"
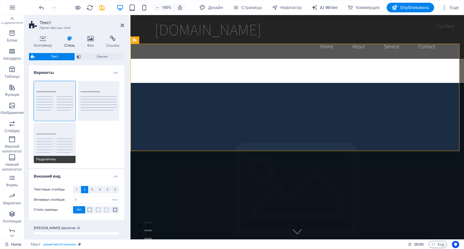
click at [54, 131] on button "Разделитель" at bounding box center [55, 144] width 42 height 40
type input "4"
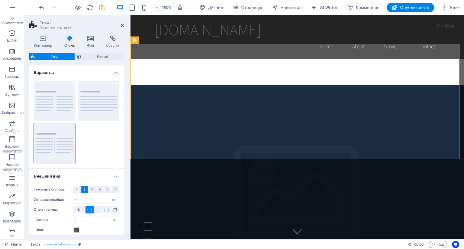
scroll to position [29, 0]
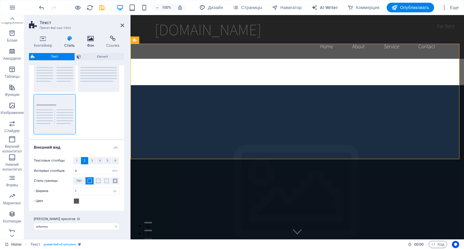
click at [90, 39] on icon at bounding box center [90, 39] width 17 height 6
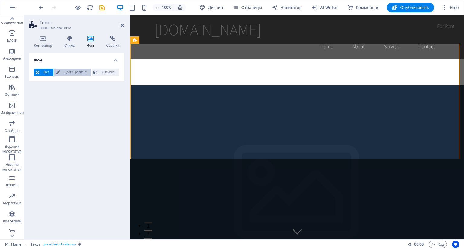
click at [73, 73] on span "Цвет / Градиент" at bounding box center [76, 72] width 28 height 7
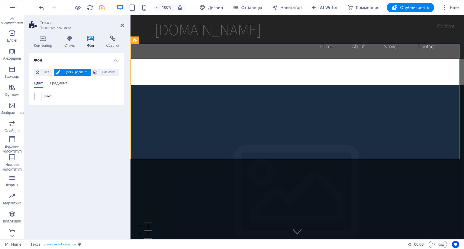
click at [38, 98] on span at bounding box center [37, 96] width 7 height 7
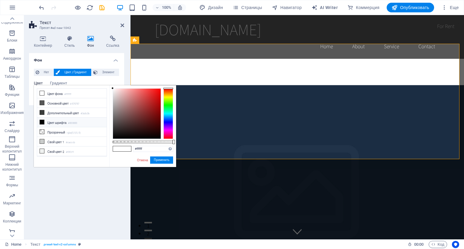
type input "#050505"
click at [113, 138] on div at bounding box center [137, 114] width 48 height 50
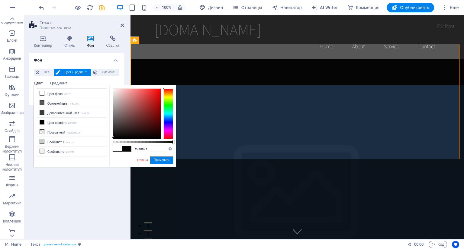
click at [113, 138] on div at bounding box center [113, 138] width 2 height 2
click at [163, 160] on button "Применить" at bounding box center [161, 160] width 23 height 7
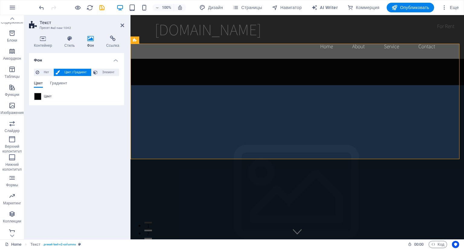
click at [69, 70] on span "Цвет / Градиент" at bounding box center [76, 72] width 28 height 7
click at [58, 82] on span "Градиент" at bounding box center [58, 84] width 17 height 8
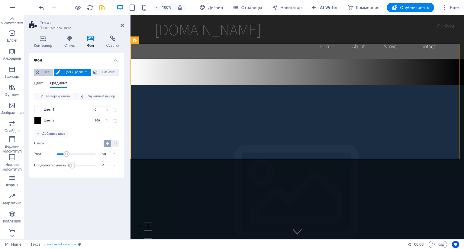
drag, startPoint x: 42, startPoint y: 72, endPoint x: 51, endPoint y: 72, distance: 8.5
click at [43, 72] on span "Нет" at bounding box center [46, 72] width 11 height 7
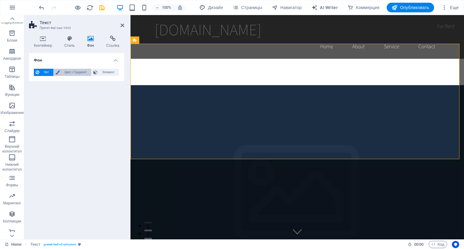
click at [66, 72] on span "Цвет / Градиент" at bounding box center [76, 72] width 28 height 7
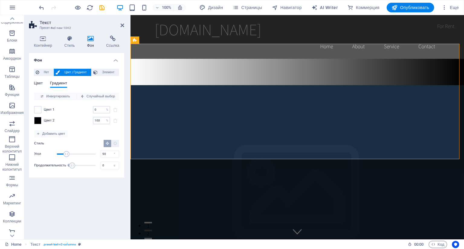
click at [39, 83] on span "Цвет" at bounding box center [38, 84] width 9 height 8
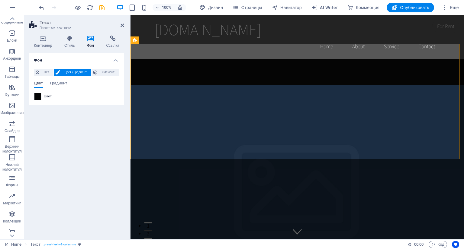
click at [38, 83] on span "Цвет" at bounding box center [38, 84] width 9 height 8
click at [53, 85] on span "Градиент" at bounding box center [58, 84] width 17 height 8
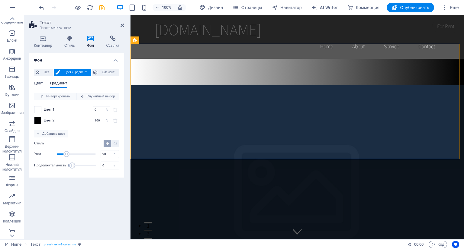
click at [38, 83] on span "Цвет" at bounding box center [38, 84] width 9 height 8
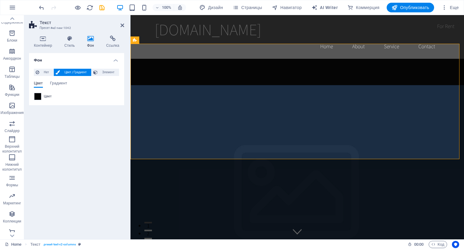
click at [89, 40] on icon at bounding box center [90, 39] width 17 height 6
click at [109, 71] on span "Элемент" at bounding box center [108, 72] width 18 height 7
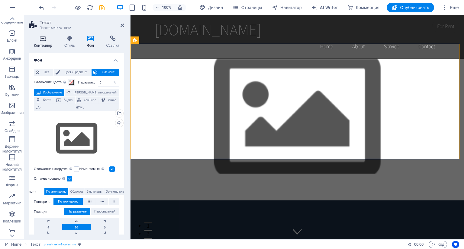
click at [46, 39] on icon at bounding box center [43, 39] width 28 height 6
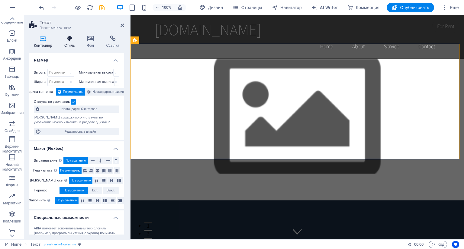
click at [69, 40] on icon at bounding box center [69, 39] width 20 height 6
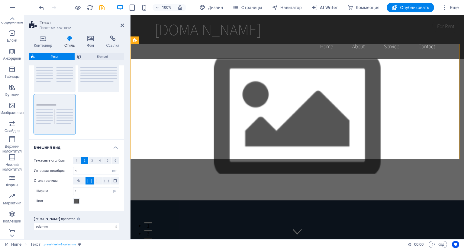
scroll to position [0, 0]
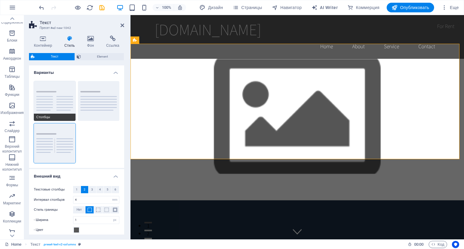
click at [42, 101] on button "Столбцы" at bounding box center [55, 101] width 42 height 40
type input "1"
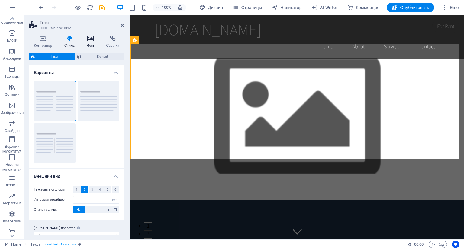
click at [92, 44] on h4 "Фон" at bounding box center [91, 42] width 19 height 13
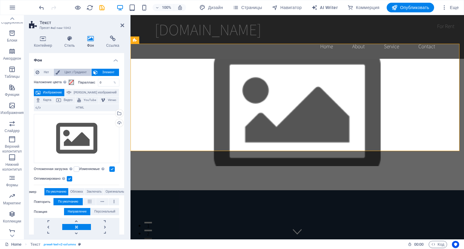
click at [64, 74] on span "Цвет / Градиент" at bounding box center [76, 72] width 28 height 7
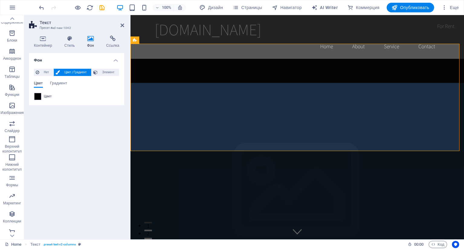
click at [47, 99] on div "Цвет" at bounding box center [76, 96] width 85 height 7
click at [46, 99] on div "Цвет" at bounding box center [76, 96] width 85 height 7
click at [155, 42] on icon at bounding box center [154, 40] width 3 height 6
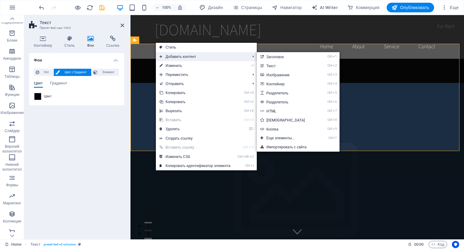
click at [174, 59] on span "Добавить контент" at bounding box center [202, 56] width 92 height 9
click at [285, 75] on link "Ctrl 3 Изображение" at bounding box center [287, 74] width 60 height 9
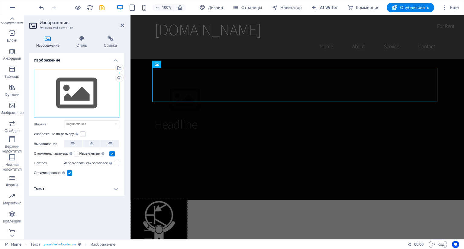
click at [98, 84] on div "Перетащите файлы сюда, нажмите, чтобы выбрать файлы, или выберите файлы из разд…" at bounding box center [76, 94] width 85 height 50
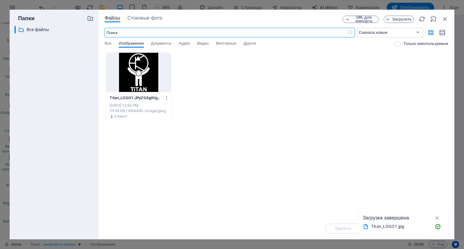
click at [158, 77] on div at bounding box center [138, 72] width 65 height 39
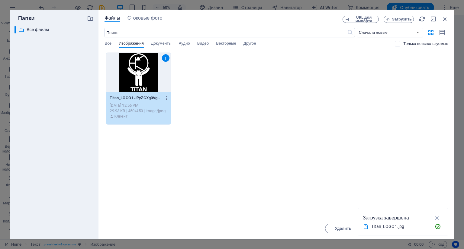
click at [158, 77] on div "1" at bounding box center [138, 72] width 65 height 39
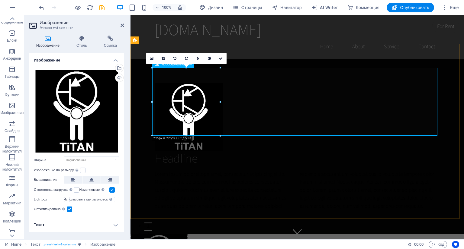
click at [289, 97] on figure at bounding box center [297, 117] width 285 height 68
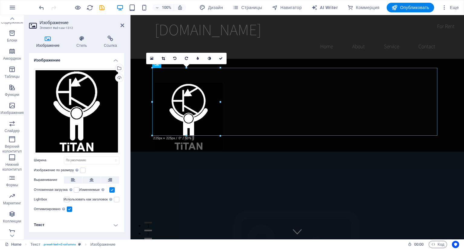
click at [104, 232] on h4 "Текст" at bounding box center [76, 225] width 95 height 14
click at [113, 226] on h4 "Текст" at bounding box center [76, 223] width 95 height 11
click at [113, 226] on h4 "Текст" at bounding box center [76, 225] width 95 height 14
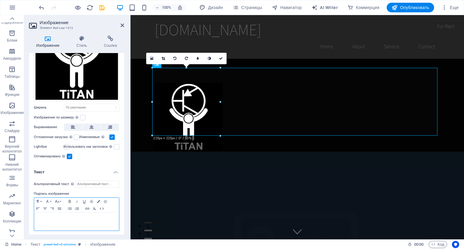
click at [99, 217] on p at bounding box center [76, 218] width 79 height 5
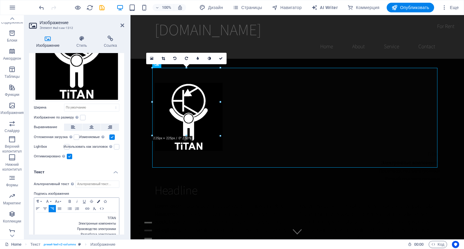
click at [98, 201] on icon "button" at bounding box center [98, 201] width 3 height 3
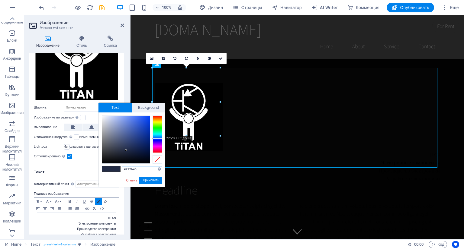
scroll to position [53, 0]
click at [102, 116] on div at bounding box center [126, 140] width 48 height 48
click at [153, 182] on button "Применить" at bounding box center [150, 180] width 23 height 7
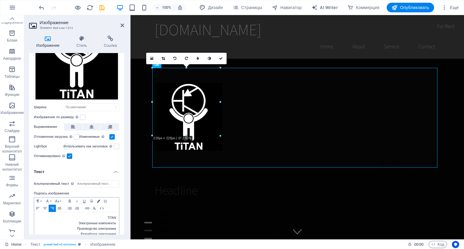
click at [98, 200] on icon "button" at bounding box center [98, 201] width 3 height 3
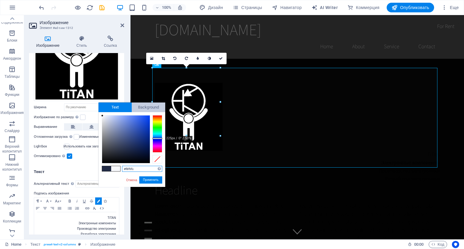
click at [143, 107] on span "Background" at bounding box center [149, 108] width 34 height 10
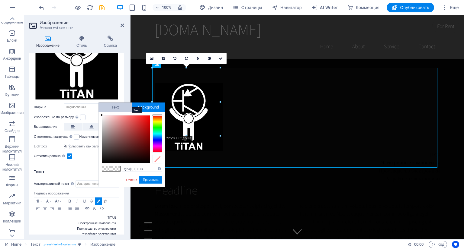
click at [113, 105] on span "Text" at bounding box center [115, 108] width 34 height 10
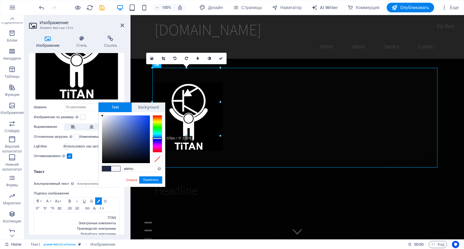
click at [115, 167] on span at bounding box center [115, 168] width 9 height 5
click at [103, 117] on div at bounding box center [126, 140] width 48 height 48
type input "#f4f5f9"
click at [113, 182] on div "#f4f5f9 Поддерживаемые форматы #0852ed rgb(8, 82, 237) rgba(8, 82, 237, 90%) hs…" at bounding box center [131, 193] width 67 height 162
click at [133, 181] on link "Отмена" at bounding box center [131, 180] width 12 height 5
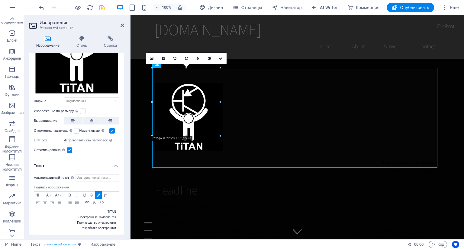
scroll to position [63, 0]
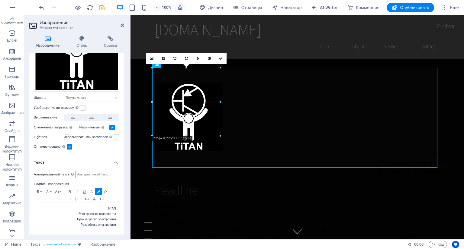
click at [85, 173] on input "Альтернативный текст Альтернативный текст используется устройствами, которые не…" at bounding box center [98, 174] width 44 height 7
click at [85, 107] on label at bounding box center [82, 107] width 5 height 5
click at [0, 0] on input "Изображение по размеру Автоматически подстраивать изображение под фиксированную…" at bounding box center [0, 0] width 0 height 0
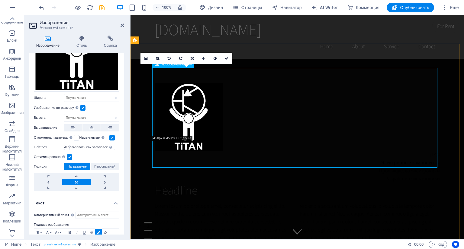
click at [197, 115] on figure "TiTAN Электронные компоненты Производство электроники Разработка электроники" at bounding box center [297, 133] width 285 height 100
click at [76, 187] on link at bounding box center [76, 188] width 28 height 6
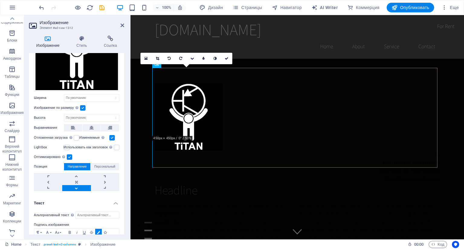
click at [76, 187] on link at bounding box center [76, 188] width 28 height 6
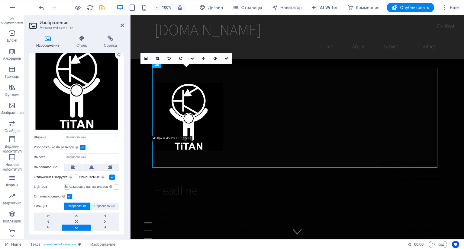
scroll to position [0, 0]
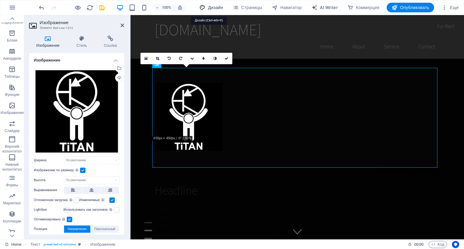
click at [207, 7] on span "Дизайн" at bounding box center [211, 8] width 24 height 6
select select "rem"
select select "200"
select select "px"
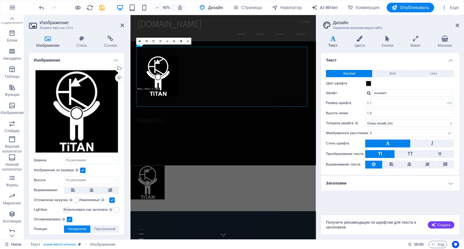
click at [387, 83] on div "Цвет шрифта" at bounding box center [390, 83] width 128 height 7
click at [368, 82] on span at bounding box center [368, 83] width 5 height 5
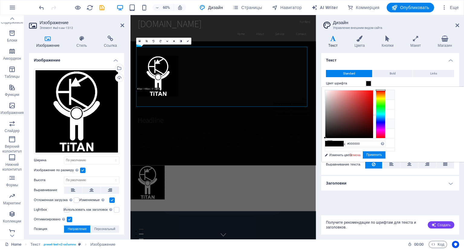
click at [330, 95] on icon at bounding box center [330, 95] width 4 height 4
type input "#ffffff"
click at [386, 155] on button "Применить" at bounding box center [374, 155] width 23 height 7
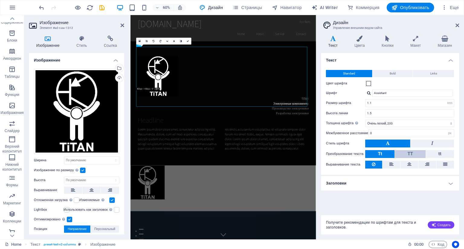
click at [405, 154] on button "TT" at bounding box center [410, 154] width 31 height 8
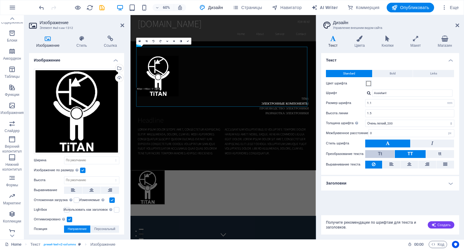
click at [374, 154] on button "Tt" at bounding box center [379, 154] width 29 height 8
click at [411, 153] on span "TT" at bounding box center [409, 153] width 5 height 5
click at [427, 162] on icon at bounding box center [427, 164] width 4 height 7
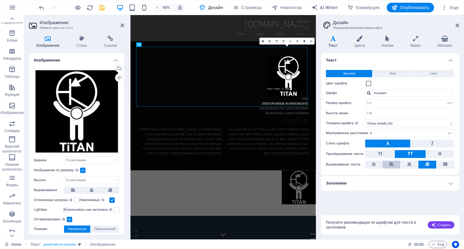
click at [391, 164] on icon at bounding box center [391, 164] width 4 height 7
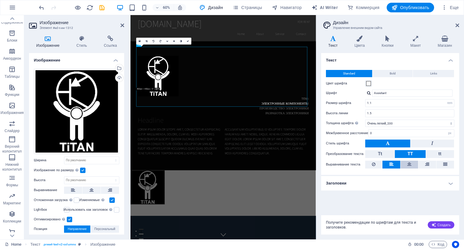
click at [406, 165] on button at bounding box center [409, 165] width 18 height 8
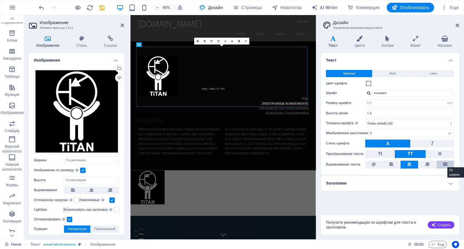
click at [446, 165] on icon at bounding box center [445, 164] width 4 height 7
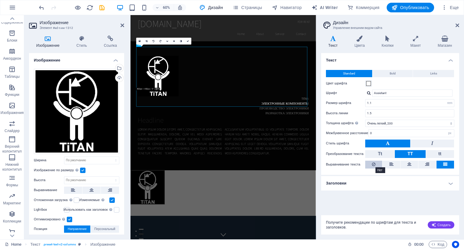
click at [372, 165] on icon at bounding box center [374, 164] width 4 height 7
click at [374, 201] on div "Текст Standard Bold Links Цвет шрифта Шрифт Assistant Размер шрифта 1.1 rem px …" at bounding box center [390, 132] width 138 height 158
click at [390, 71] on span "Bold" at bounding box center [393, 73] width 6 height 7
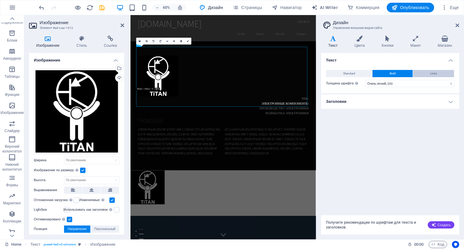
click at [434, 72] on span "Links" at bounding box center [433, 73] width 7 height 7
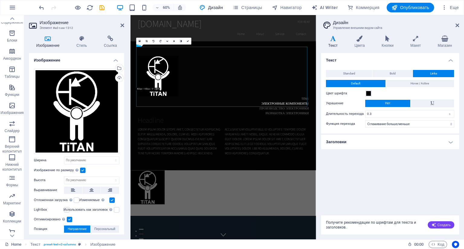
click at [333, 45] on h4 "Текст" at bounding box center [334, 42] width 26 height 13
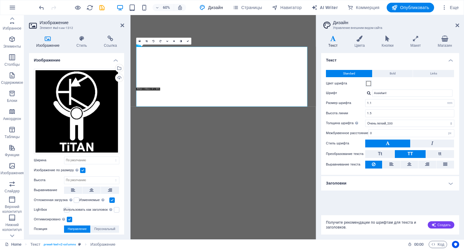
select select "rem"
select select "200"
select select "px"
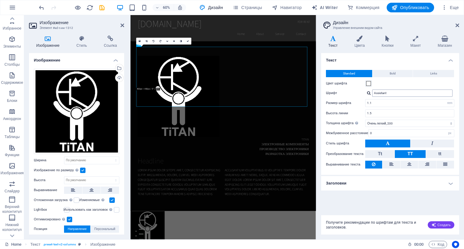
scroll to position [60, 0]
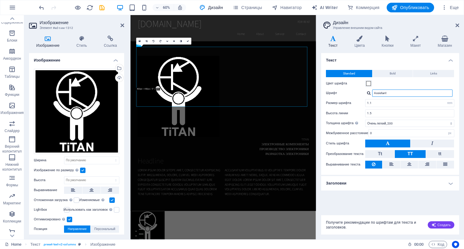
click at [398, 96] on input "Assistant" at bounding box center [412, 93] width 80 height 7
click at [400, 124] on select "Тонкий, 100 Очень легкий, 200 Легкий, 300 Обычный, 400 Средний, 500 Полужирный,…" at bounding box center [409, 123] width 89 height 7
select select "700"
click at [365, 120] on select "Тонкий, 100 Очень легкий, 200 Легкий, 300 Обычный, 400 Средний, 500 Полужирный,…" at bounding box center [409, 123] width 89 height 7
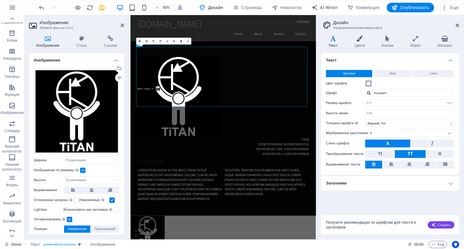
click at [370, 84] on span at bounding box center [368, 83] width 5 height 5
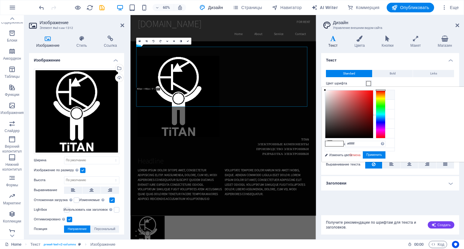
click at [394, 206] on div "Текст Standard Bold Links Цвет шрифта Шрифт Assistant Размер шрифта 1.1 rem px …" at bounding box center [390, 132] width 138 height 158
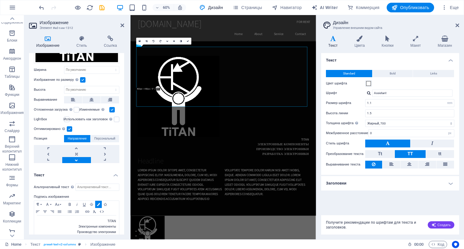
scroll to position [103, 0]
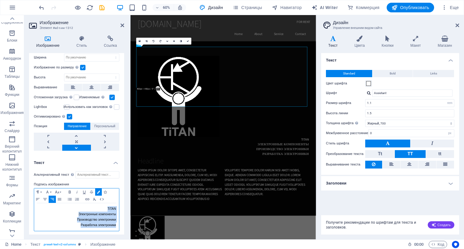
drag, startPoint x: 101, startPoint y: 206, endPoint x: 115, endPoint y: 226, distance: 24.1
click at [115, 226] on div "TiTAN Электронные компоненты ​Производство электроники Разработка электроники​ ​" at bounding box center [76, 218] width 85 height 28
click at [60, 190] on button "Font Size" at bounding box center [58, 192] width 10 height 7
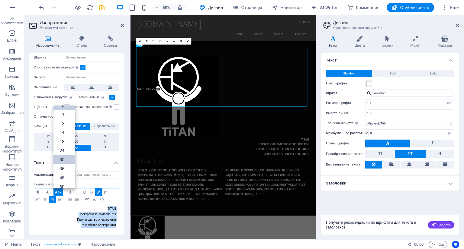
click at [60, 158] on link "30" at bounding box center [64, 160] width 22 height 9
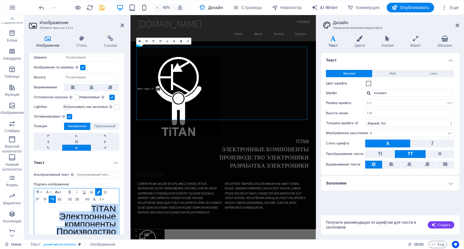
click at [59, 191] on icon "button" at bounding box center [56, 192] width 7 height 5
click at [60, 180] on link "96" at bounding box center [64, 182] width 22 height 9
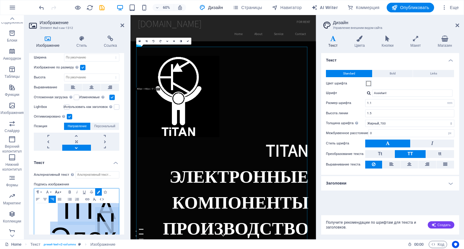
click at [58, 190] on icon "button" at bounding box center [56, 192] width 7 height 5
click at [62, 134] on link "30" at bounding box center [64, 136] width 22 height 9
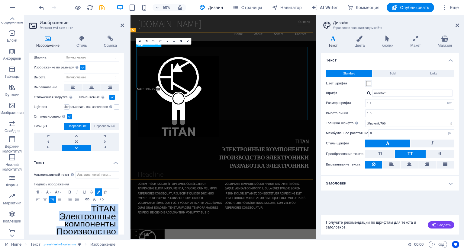
click at [324, 124] on figure "TiTAN Электронные компоненты Производство электроники Разработка электроники" at bounding box center [285, 178] width 285 height 190
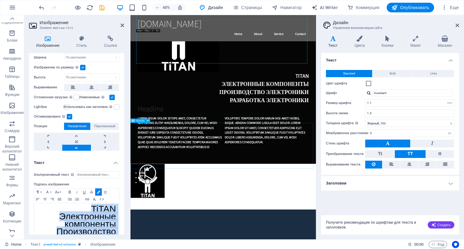
scroll to position [0, 0]
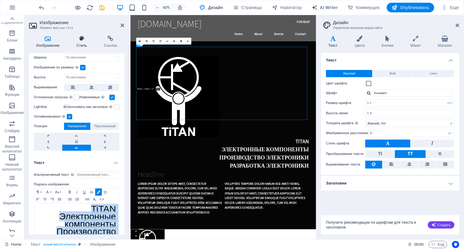
click at [82, 41] on icon at bounding box center [81, 39] width 25 height 6
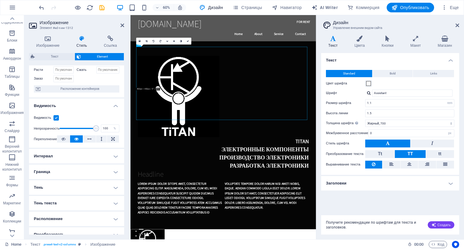
scroll to position [60, 0]
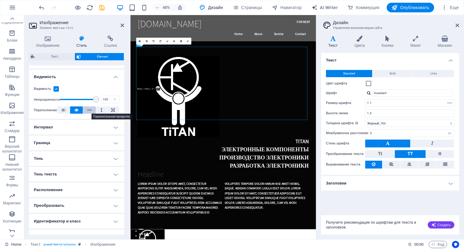
click at [91, 110] on icon at bounding box center [89, 110] width 4 height 7
click at [90, 127] on h4 "Интервал" at bounding box center [76, 127] width 95 height 14
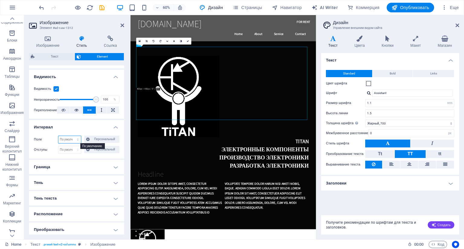
click at [77, 138] on select "По умолчанию автоматически px % rem vw vh Персональный" at bounding box center [69, 139] width 23 height 7
select select "px"
click at [72, 136] on select "По умолчанию автоматически px % rem vw vh Персональный" at bounding box center [69, 139] width 23 height 7
type input "0"
click at [68, 151] on select "По умолчанию px rem % vh vw Персональный" at bounding box center [69, 149] width 23 height 7
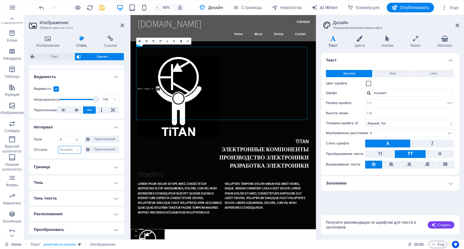
select select "px"
click at [72, 146] on select "По умолчанию px rem % vh vw Персональный" at bounding box center [69, 149] width 23 height 7
type input "0"
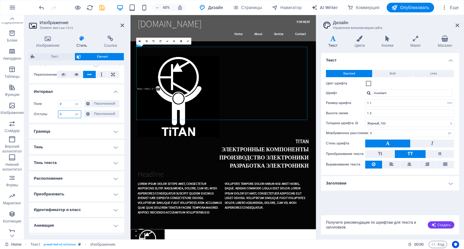
scroll to position [110, 0]
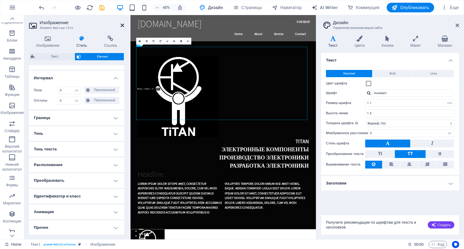
click at [123, 24] on icon at bounding box center [123, 25] width 4 height 5
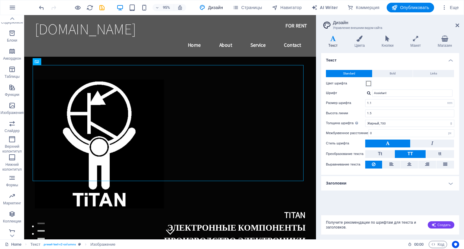
drag, startPoint x: 461, startPoint y: 22, endPoint x: 462, endPoint y: 26, distance: 4.1
click at [461, 23] on aside "Дизайн Управление внешним видом сайта Варианты Текст Цвета Кнопки Макет Магазин…" at bounding box center [390, 127] width 148 height 225
drag, startPoint x: 460, startPoint y: 26, endPoint x: 457, endPoint y: 26, distance: 3.3
click at [458, 26] on aside "Дизайн Управление внешним видом сайта Варианты Текст Цвета Кнопки Макет Магазин…" at bounding box center [390, 127] width 148 height 225
click at [457, 25] on icon at bounding box center [457, 25] width 4 height 5
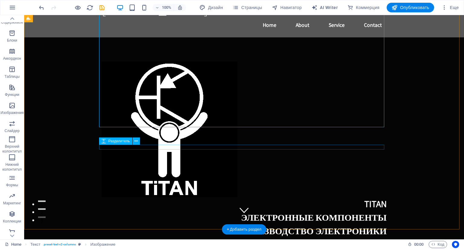
scroll to position [63, 0]
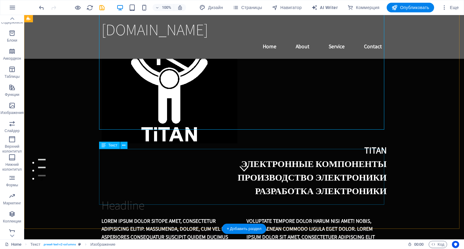
click at [271, 217] on div "Lorem ipsum dolor sitope amet, consectetur adipisicing elitip. Massumenda, dolo…" at bounding box center [243, 245] width 285 height 56
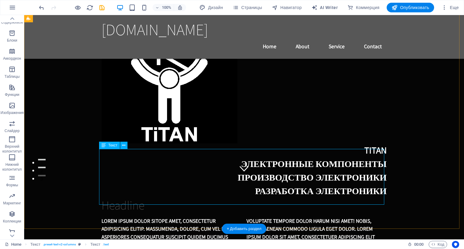
click at [132, 217] on div "Lorem ipsum dolor sitope amet, consectetur adipisicing elitip. Massumenda, dolo…" at bounding box center [243, 245] width 285 height 56
click at [131, 217] on div "Lorem ipsum dolor sitope amet, consectetur adipisicing elitip. Massumenda, dolo…" at bounding box center [243, 245] width 285 height 56
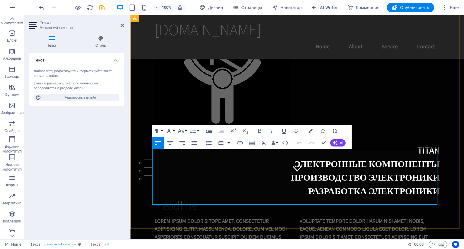
click at [255, 217] on p "Lorem ipsum dolor sitope amet, consectetur adipisicing elitip. Massumenda, dolo…" at bounding box center [297, 245] width 285 height 56
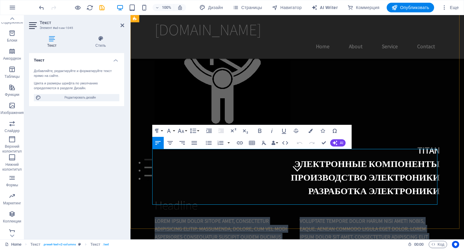
click at [255, 217] on p "Lorem ipsum dolor sitope amet, consectetur adipisicing elitip. Massumenda, dolo…" at bounding box center [297, 245] width 285 height 56
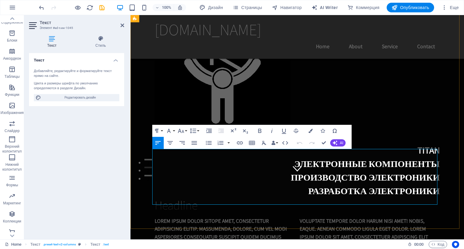
click at [252, 217] on p "Lorem ipsum dolor sitope amet, consectetur adipisicing elitip. Massumenda, dolo…" at bounding box center [297, 245] width 285 height 56
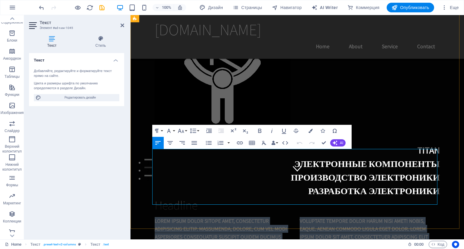
click at [252, 217] on p "Lorem ipsum dolor sitope amet, consectetur adipisicing elitip. Massumenda, dolo…" at bounding box center [297, 245] width 285 height 56
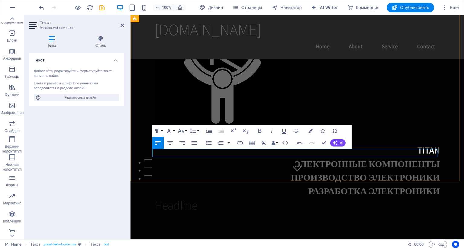
click at [188, 217] on p at bounding box center [225, 221] width 140 height 8
click at [186, 217] on p at bounding box center [225, 221] width 140 height 8
click at [187, 217] on p at bounding box center [225, 221] width 140 height 8
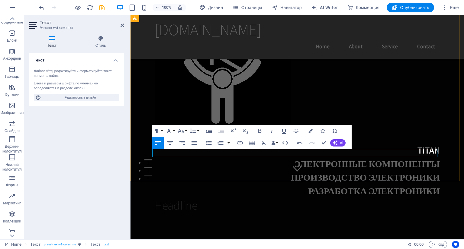
click at [187, 217] on p at bounding box center [225, 221] width 140 height 8
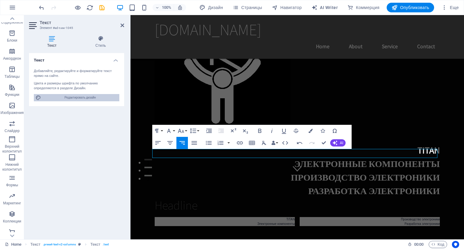
click at [65, 98] on span "Редактировать дизайн" at bounding box center [80, 97] width 75 height 7
select select "rem"
select select "700"
select select "px"
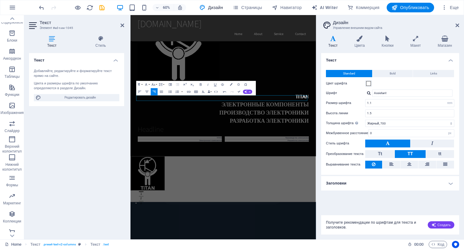
click at [80, 159] on div "Текст Добавляйте, редактируйте и форматируйте текст прямо на сайте. Цвета и раз…" at bounding box center [76, 144] width 95 height 182
click at [458, 25] on icon at bounding box center [457, 25] width 4 height 5
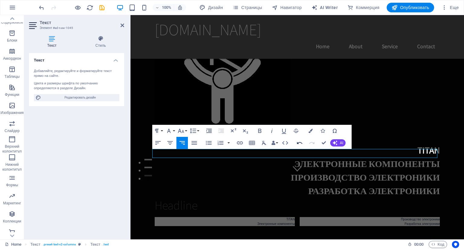
click at [298, 143] on icon "button" at bounding box center [299, 143] width 7 height 7
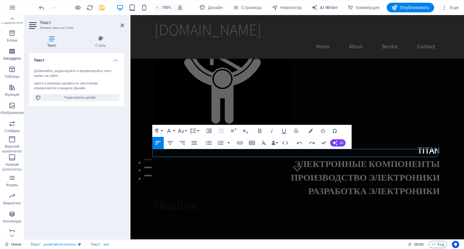
click at [11, 53] on icon "button" at bounding box center [11, 51] width 7 height 7
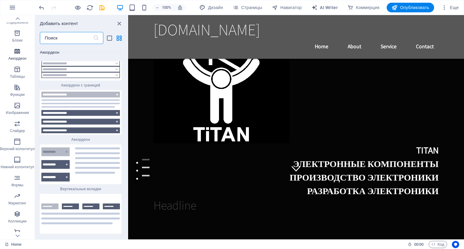
scroll to position [3704, 0]
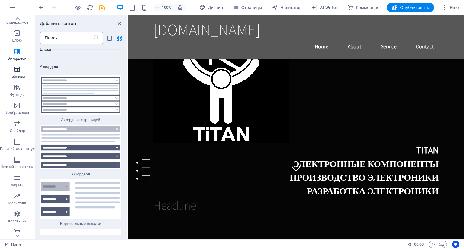
click at [18, 76] on p "Таблицы" at bounding box center [17, 76] width 15 height 5
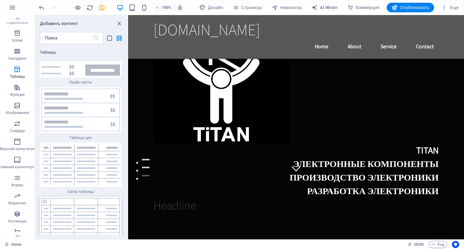
scroll to position [4151, 0]
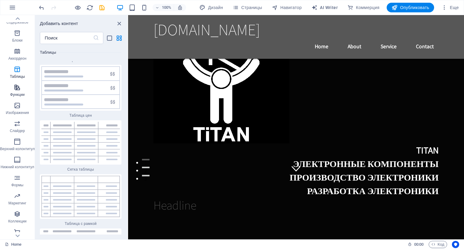
click at [13, 90] on span "Функции" at bounding box center [17, 91] width 35 height 14
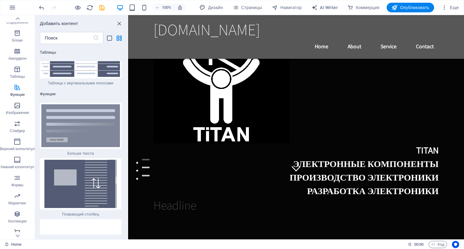
scroll to position [4522, 0]
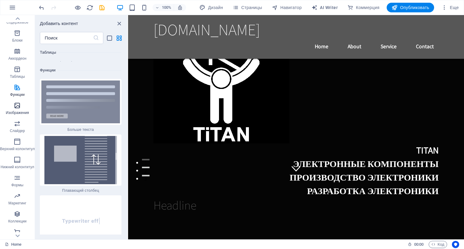
click at [14, 107] on icon "button" at bounding box center [17, 105] width 7 height 7
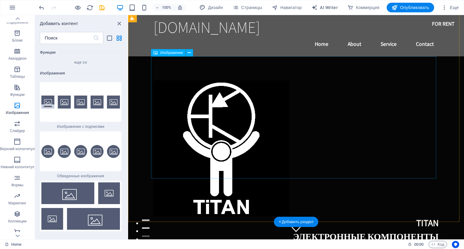
scroll to position [0, 0]
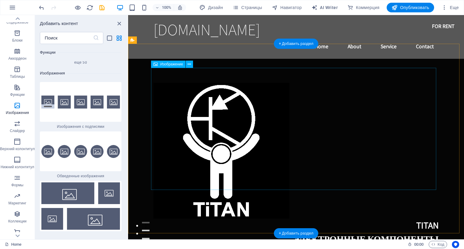
click at [349, 120] on figure "TiTAN Электронные компоненты Производство электроники Разработка электроники" at bounding box center [295, 178] width 285 height 190
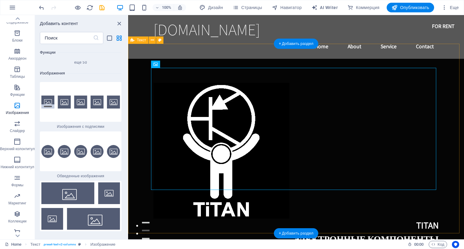
click at [221, 59] on div "TiTAN Электронные компоненты Производство электроники Разработка электроники He…" at bounding box center [296, 188] width 336 height 258
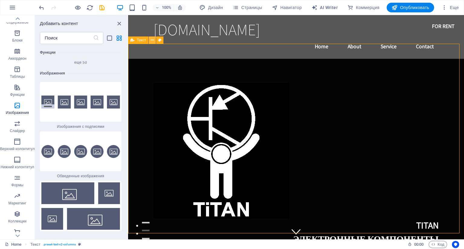
click at [150, 40] on button at bounding box center [152, 40] width 7 height 7
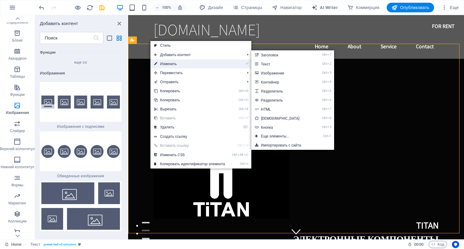
click at [163, 63] on link "⏎ Изменить" at bounding box center [189, 63] width 78 height 9
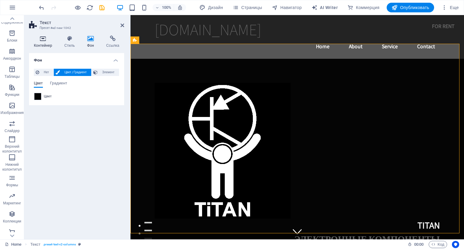
click at [40, 44] on h4 "Контейнер" at bounding box center [44, 42] width 31 height 13
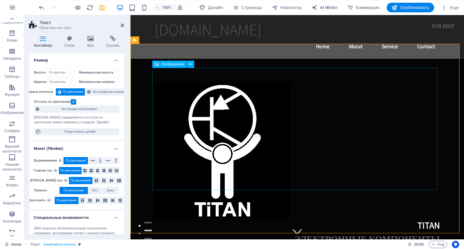
click at [399, 159] on figure "TiTAN Электронные компоненты Производство электроники Разработка электроники" at bounding box center [297, 178] width 285 height 190
click at [121, 25] on icon at bounding box center [123, 25] width 4 height 5
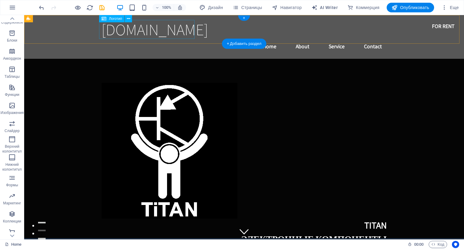
click at [166, 37] on div "[DOMAIN_NAME]" at bounding box center [243, 29] width 285 height 19
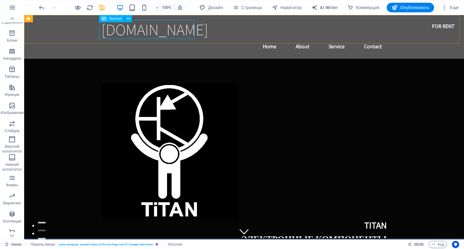
click at [110, 20] on span "Логотип" at bounding box center [115, 19] width 13 height 4
click at [128, 20] on icon at bounding box center [128, 19] width 3 height 6
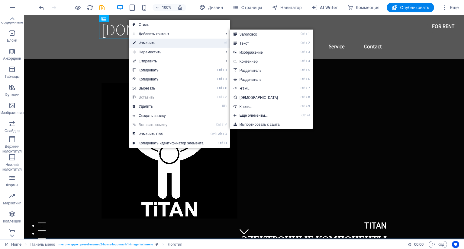
click at [140, 44] on link "⏎ Изменить" at bounding box center [168, 43] width 78 height 9
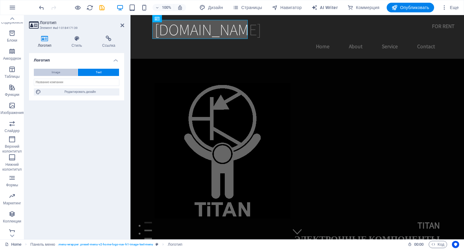
click at [44, 72] on button "Image" at bounding box center [56, 72] width 44 height 7
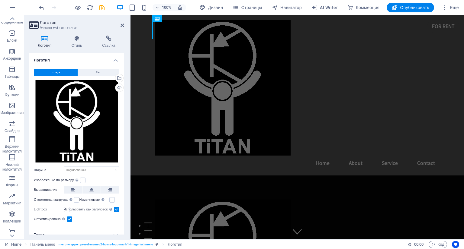
click at [56, 110] on div "Перетащите файлы сюда, нажмите, чтобы выбрать файлы, или выберите файлы из разд…" at bounding box center [76, 121] width 85 height 85
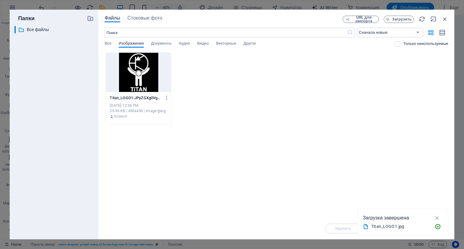
click at [131, 78] on div at bounding box center [138, 72] width 65 height 39
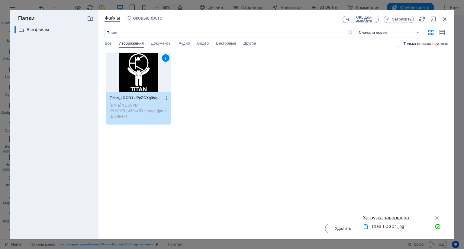
click at [131, 78] on div "1" at bounding box center [138, 72] width 65 height 39
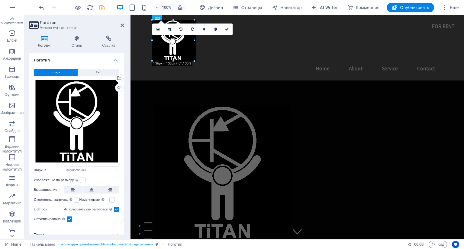
drag, startPoint x: 288, startPoint y: 155, endPoint x: 143, endPoint y: 58, distance: 175.1
type input "138"
select select "px"
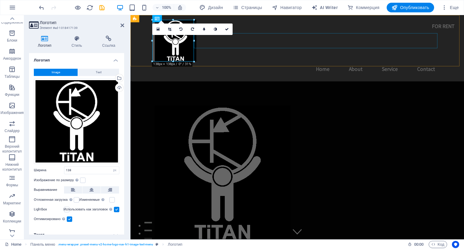
click at [329, 62] on nav "Home About Service Contact" at bounding box center [297, 69] width 285 height 15
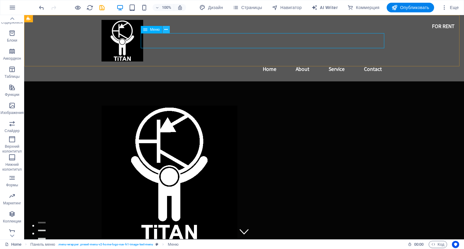
click at [168, 31] on button at bounding box center [165, 29] width 7 height 7
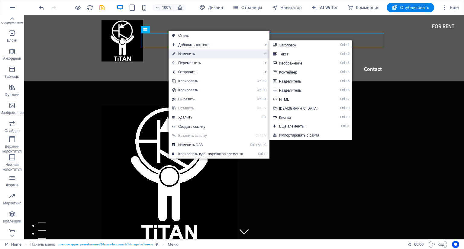
click at [190, 56] on link "⏎ Изменить" at bounding box center [208, 54] width 78 height 9
select select
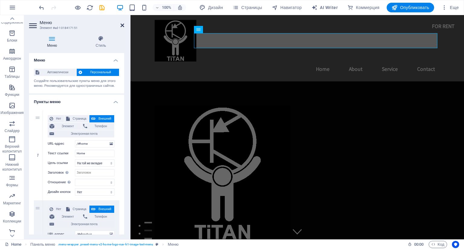
click at [121, 24] on icon at bounding box center [123, 25] width 4 height 5
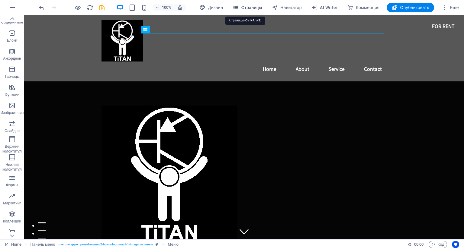
click at [246, 5] on span "Страницы" at bounding box center [247, 8] width 29 height 6
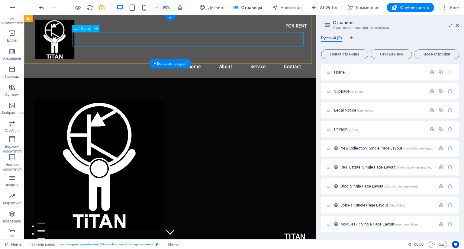
click at [172, 62] on nav "Home About Service Contact" at bounding box center [177, 69] width 285 height 15
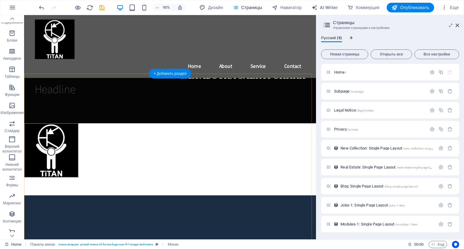
scroll to position [236, 0]
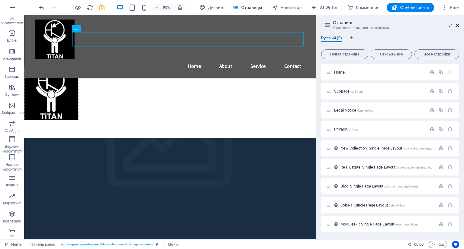
click at [459, 25] on icon at bounding box center [457, 25] width 4 height 5
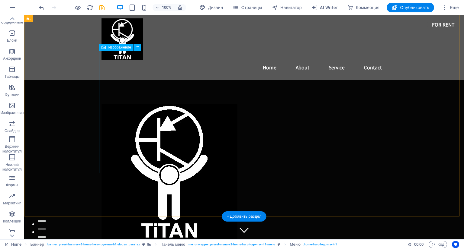
scroll to position [0, 0]
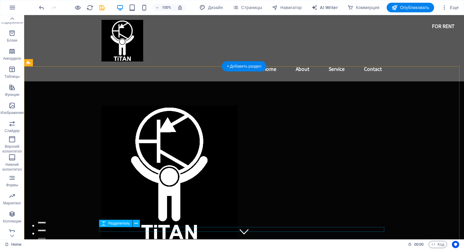
click at [127, 230] on div "TiTAN Электронные компоненты Производство электроники Разработка электроники He…" at bounding box center [244, 211] width 295 height 258
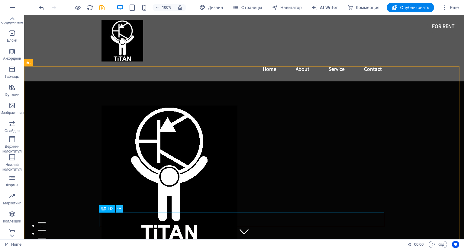
click at [121, 209] on icon at bounding box center [118, 209] width 3 height 6
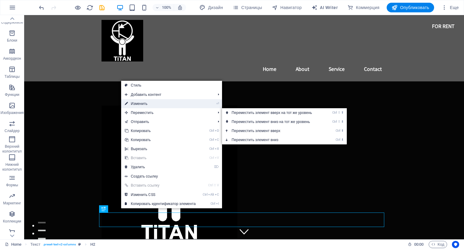
click at [144, 100] on link "⏎ Изменить" at bounding box center [160, 103] width 78 height 9
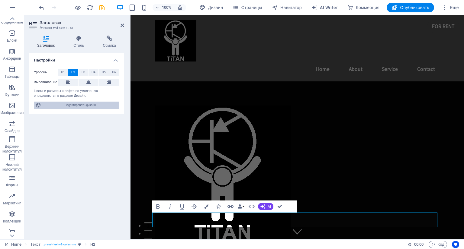
click at [83, 104] on span "Редактировать дизайн" at bounding box center [80, 105] width 75 height 7
select select "rem"
select select "700"
select select "px"
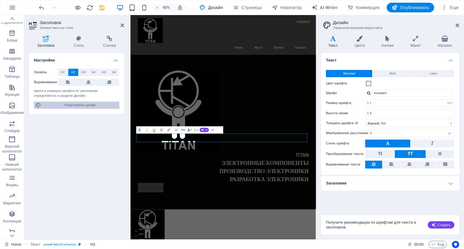
click at [83, 104] on span "Редактировать дизайн" at bounding box center [80, 105] width 75 height 7
click at [12, 10] on icon "button" at bounding box center [12, 7] width 7 height 7
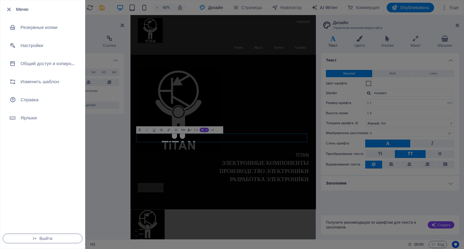
click at [14, 7] on div at bounding box center [10, 9] width 11 height 7
click at [12, 9] on div at bounding box center [10, 9] width 11 height 7
click at [26, 10] on h6 "Меню" at bounding box center [48, 9] width 64 height 7
click at [37, 79] on h6 "Изменить шаблон" at bounding box center [49, 81] width 56 height 7
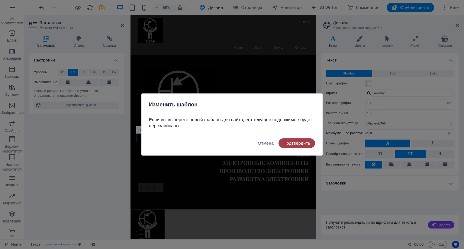
click at [298, 143] on span "Подтвердить" at bounding box center [296, 143] width 27 height 5
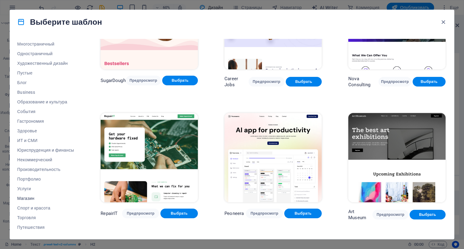
scroll to position [58, 0]
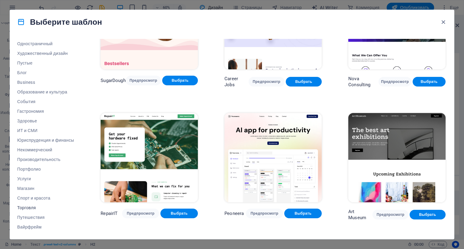
click at [31, 206] on span "Торговля" at bounding box center [45, 208] width 57 height 5
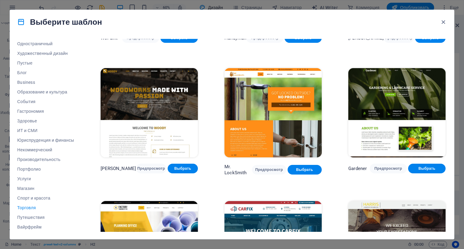
scroll to position [87, 0]
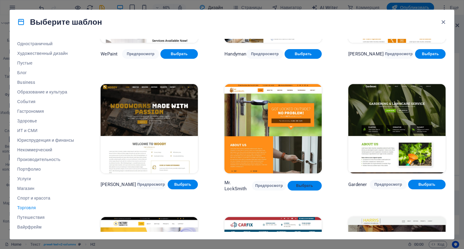
click at [299, 189] on button "Выбрать" at bounding box center [305, 186] width 34 height 10
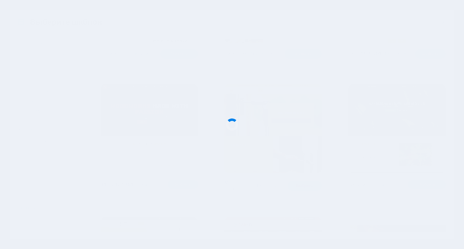
checkbox input "false"
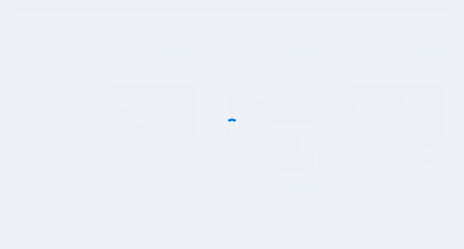
checkbox input "false"
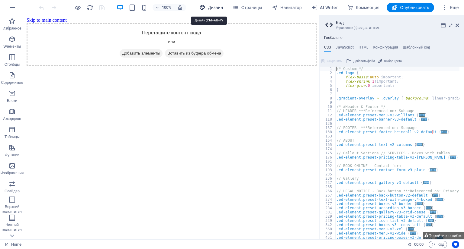
click at [207, 6] on span "Дизайн" at bounding box center [211, 8] width 24 height 6
select select "px"
select select "300"
select select "px"
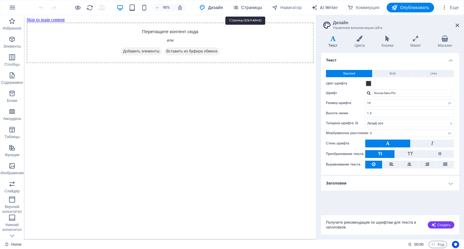
click at [236, 7] on icon "button" at bounding box center [236, 8] width 6 height 6
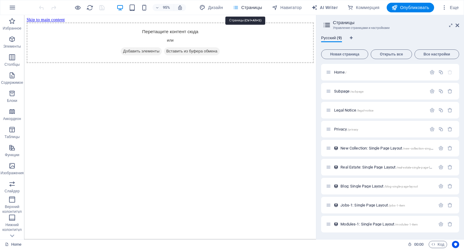
click at [237, 7] on span "Страницы" at bounding box center [247, 8] width 29 height 6
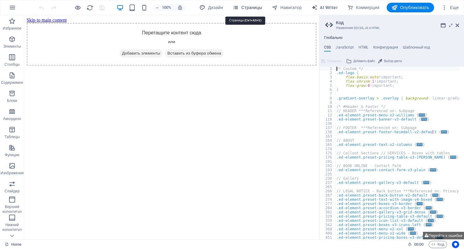
click at [246, 6] on span "Страницы" at bounding box center [247, 8] width 29 height 6
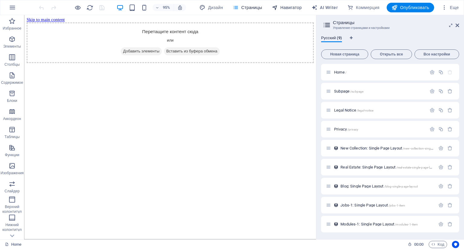
click at [277, 9] on span "Навигатор" at bounding box center [287, 8] width 30 height 6
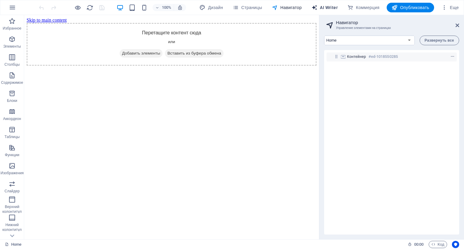
click at [319, 9] on span "AI Writer" at bounding box center [324, 8] width 26 height 6
select select "English"
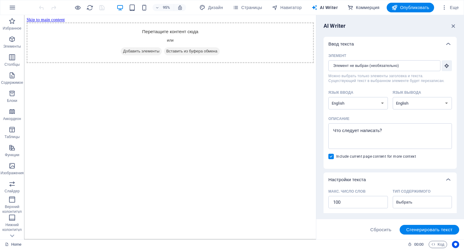
click at [352, 6] on icon "button" at bounding box center [350, 8] width 6 height 6
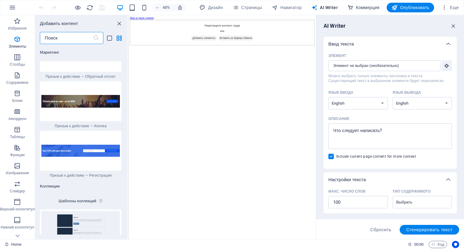
scroll to position [11130, 0]
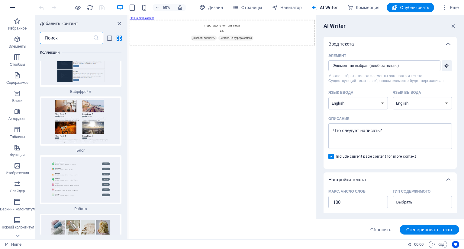
click at [11, 8] on icon "button" at bounding box center [12, 7] width 7 height 7
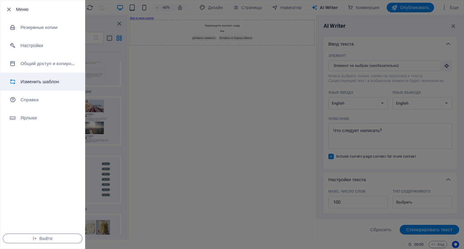
click at [22, 87] on li "Изменить шаблон" at bounding box center [42, 82] width 85 height 18
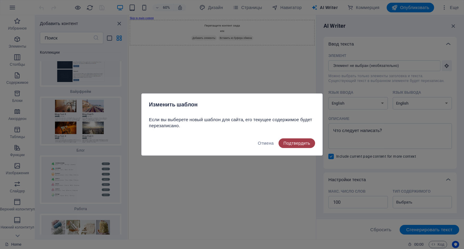
click at [288, 145] on span "Подтвердить" at bounding box center [296, 143] width 27 height 5
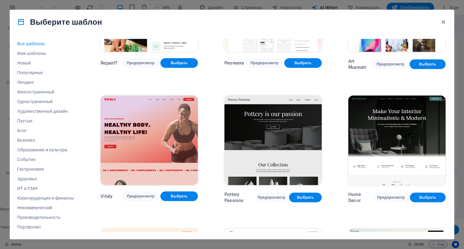
scroll to position [211, 0]
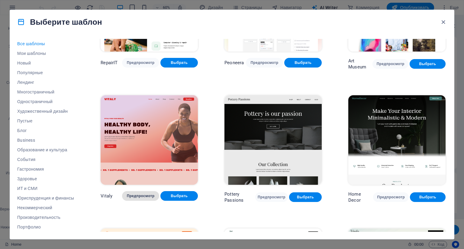
click at [140, 195] on span "Предпросмотр" at bounding box center [141, 196] width 28 height 5
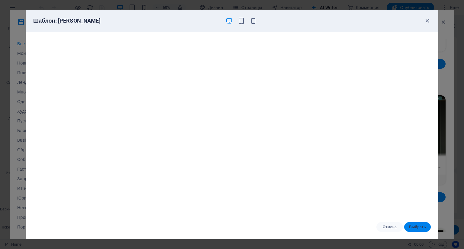
click at [417, 227] on span "Выбрать" at bounding box center [417, 227] width 17 height 5
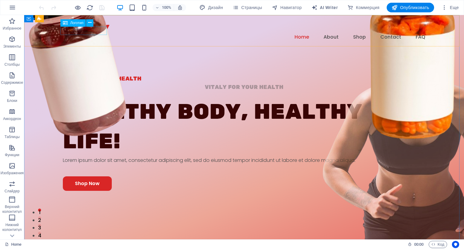
click at [76, 25] on div "Логотип" at bounding box center [72, 22] width 25 height 7
click at [91, 22] on icon at bounding box center [89, 23] width 3 height 6
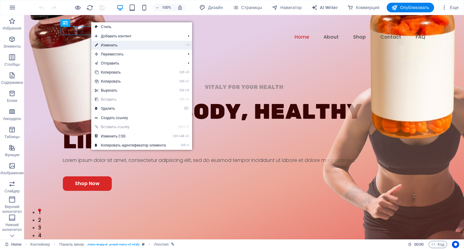
click at [107, 44] on link "⏎ Изменить" at bounding box center [130, 45] width 78 height 9
select select "px"
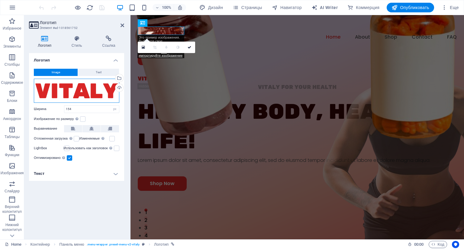
click at [88, 95] on div "Перетащите файлы сюда, нажмите, чтобы выбрать файлы, или выберите файлы из разд…" at bounding box center [76, 91] width 85 height 24
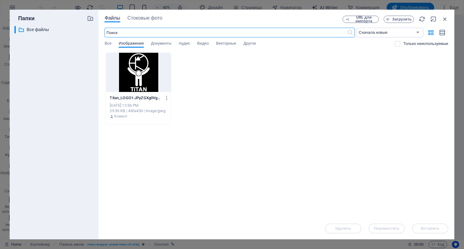
click at [141, 85] on div at bounding box center [138, 72] width 65 height 39
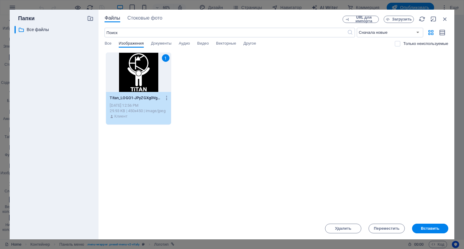
click at [141, 85] on div "1" at bounding box center [138, 72] width 65 height 39
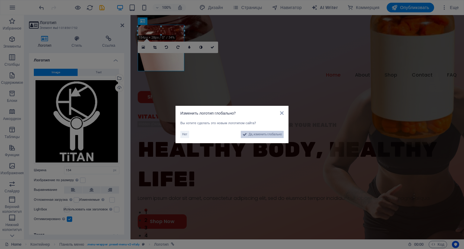
click at [257, 134] on span "Да, изменить глобально" at bounding box center [265, 134] width 33 height 7
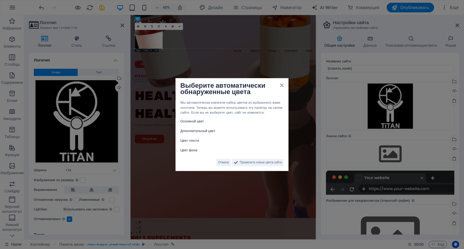
click at [198, 123] on label "Основной цвет" at bounding box center [198, 121] width 36 height 7
click at [206, 130] on label "Дополнительный цвет" at bounding box center [198, 131] width 36 height 7
click at [254, 166] on span "Применить новые цвета сайта" at bounding box center [261, 162] width 42 height 7
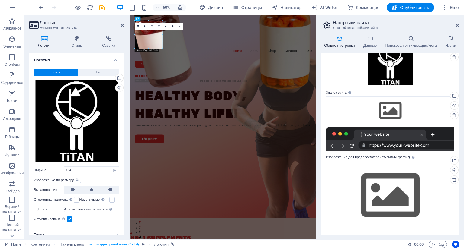
scroll to position [44, 0]
click at [121, 26] on icon at bounding box center [123, 25] width 4 height 5
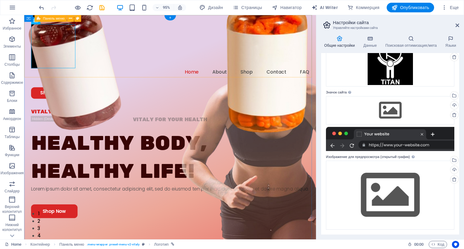
click at [117, 66] on div "Menu Home About Shop Contact FAQ Shop Now" at bounding box center [177, 64] width 307 height 98
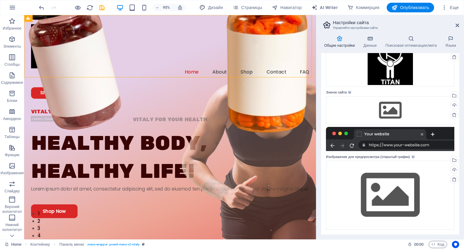
click at [460, 25] on aside "Настройки сайта Управляйте настройками сайта Общие настройки Данные Поисковая о…" at bounding box center [390, 127] width 148 height 225
click at [458, 25] on icon at bounding box center [457, 25] width 4 height 5
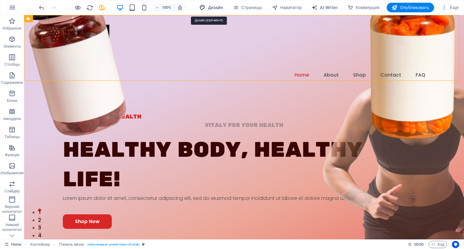
click at [211, 10] on span "Дизайн" at bounding box center [211, 8] width 24 height 6
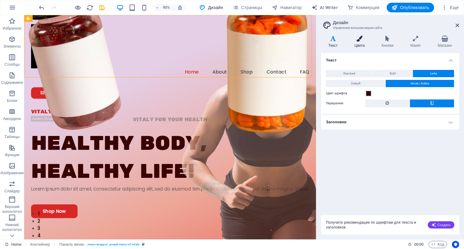
click at [358, 40] on icon at bounding box center [359, 39] width 25 height 6
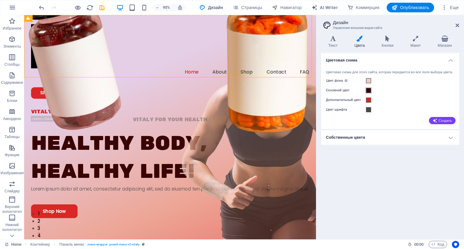
click at [369, 93] on span at bounding box center [368, 90] width 5 height 5
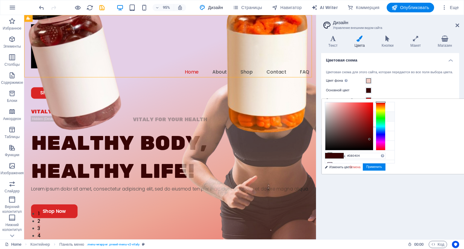
click at [342, 115] on li "Основной цвет #380404" at bounding box center [359, 117] width 69 height 10
click at [334, 117] on li "Основной цвет #380404" at bounding box center [359, 117] width 69 height 10
click at [386, 168] on button "Применить" at bounding box center [374, 167] width 23 height 7
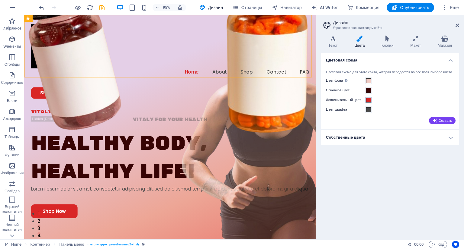
click at [369, 103] on span at bounding box center [368, 100] width 5 height 5
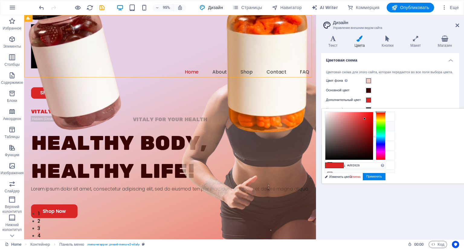
click at [345, 125] on li "Основной цвет #380404" at bounding box center [359, 127] width 69 height 10
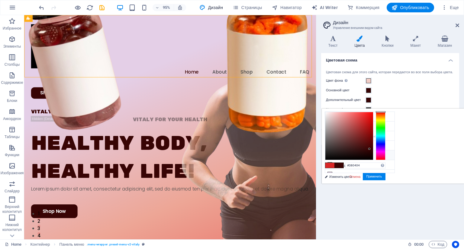
click at [340, 153] on li "Свой цвет 1 #e86059" at bounding box center [359, 156] width 69 height 10
type input "#e86059"
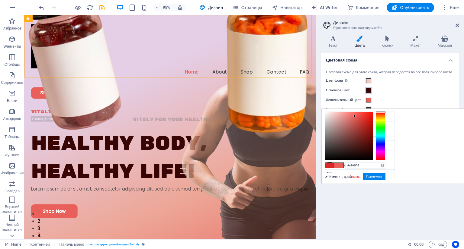
click at [367, 93] on span at bounding box center [368, 90] width 5 height 5
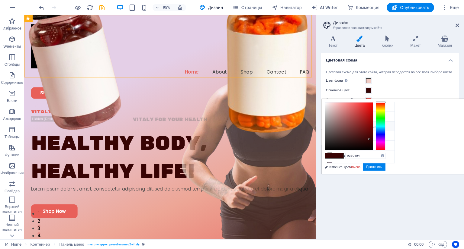
click at [344, 122] on li "Дополнительный цвет #e86059" at bounding box center [359, 127] width 69 height 10
click at [334, 156] on span at bounding box center [329, 155] width 9 height 5
click at [343, 127] on li "Дополнительный цвет #e86059" at bounding box center [359, 127] width 69 height 10
click at [334, 155] on span at bounding box center [329, 155] width 9 height 5
click at [339, 108] on li "Цвет фона #f1ccc5" at bounding box center [359, 107] width 69 height 10
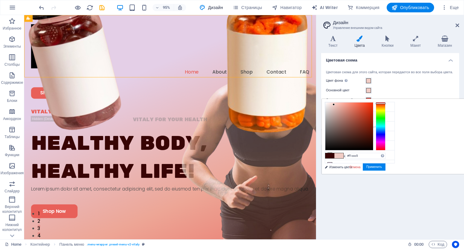
click at [334, 157] on span at bounding box center [329, 155] width 9 height 5
click at [333, 108] on li "Цвет фона #f1ccc5" at bounding box center [359, 107] width 69 height 10
click at [334, 156] on span at bounding box center [329, 155] width 9 height 5
type input "#380404"
click at [386, 167] on button "Применить" at bounding box center [374, 167] width 23 height 7
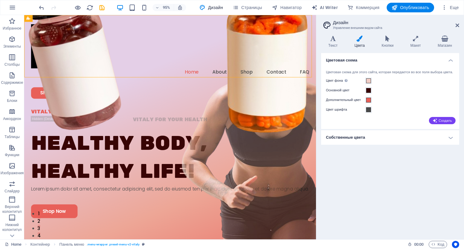
click at [445, 145] on h4 "Собственные цвета" at bounding box center [390, 137] width 138 height 14
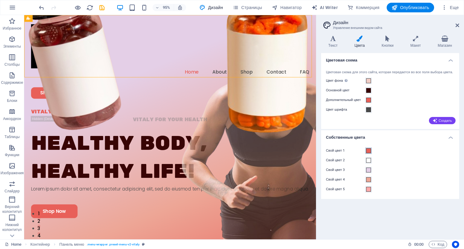
click at [370, 155] on div "Свой цвет 1" at bounding box center [390, 150] width 128 height 7
click at [370, 153] on span at bounding box center [368, 151] width 5 height 5
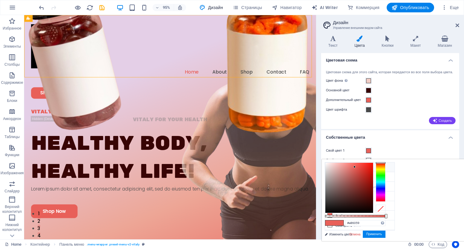
click at [355, 169] on small "#f1ccc5" at bounding box center [356, 168] width 9 height 4
click at [373, 211] on div at bounding box center [349, 188] width 48 height 50
click at [342, 169] on li "Цвет фона #f1ccc5" at bounding box center [359, 168] width 69 height 10
click at [373, 210] on div at bounding box center [349, 188] width 48 height 50
click at [343, 223] on span at bounding box center [338, 223] width 9 height 5
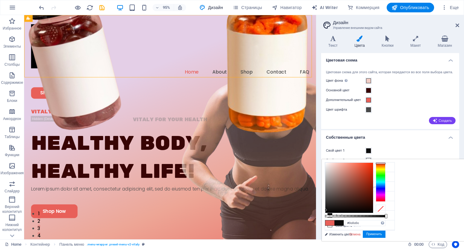
click at [343, 223] on span at bounding box center [338, 223] width 9 height 5
type input "#060606"
click at [373, 211] on div at bounding box center [349, 188] width 48 height 50
click at [386, 233] on button "Применить" at bounding box center [374, 234] width 23 height 7
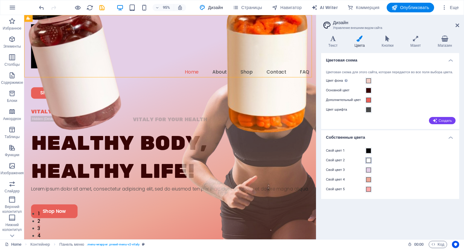
click at [368, 163] on span at bounding box center [368, 160] width 5 height 5
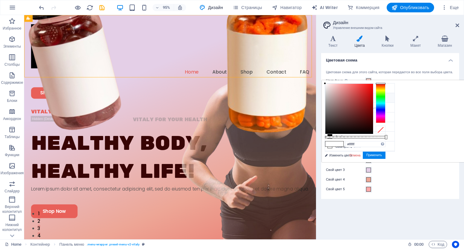
click at [339, 97] on li "Основной цвет #380404" at bounding box center [359, 98] width 69 height 10
click at [338, 90] on li "Цвет фона #f1ccc5" at bounding box center [359, 89] width 69 height 10
click at [373, 132] on div at bounding box center [349, 109] width 48 height 50
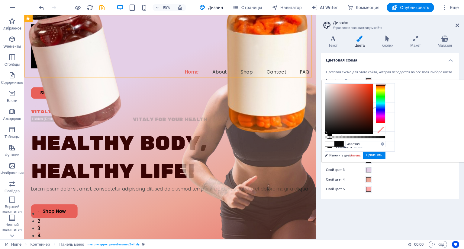
click at [373, 133] on div at bounding box center [349, 109] width 48 height 50
type input "#000000"
click at [373, 134] on div at bounding box center [349, 109] width 48 height 50
click at [336, 38] on icon at bounding box center [333, 39] width 24 height 6
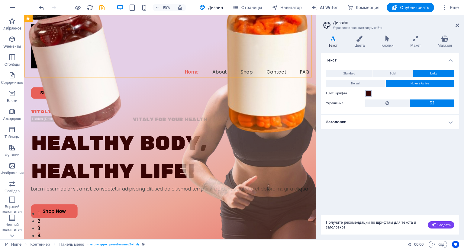
click at [368, 93] on span at bounding box center [368, 93] width 5 height 5
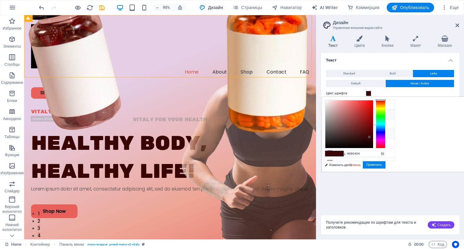
click at [355, 133] on li "Цвет шрифта #494949" at bounding box center [359, 134] width 69 height 10
type input "#fefbfb"
click at [373, 101] on div at bounding box center [349, 125] width 48 height 48
click at [326, 100] on div at bounding box center [325, 100] width 2 height 2
click at [343, 153] on span at bounding box center [338, 153] width 9 height 5
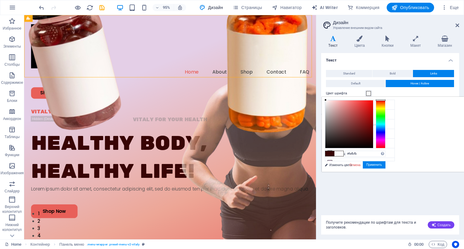
click at [343, 153] on span at bounding box center [338, 153] width 9 height 5
click at [343, 154] on span at bounding box center [338, 153] width 9 height 5
click at [386, 163] on button "Применить" at bounding box center [374, 165] width 23 height 7
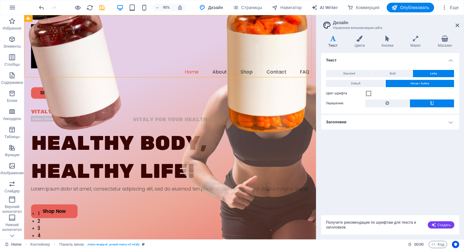
click at [334, 45] on h4 "Текст" at bounding box center [334, 42] width 26 height 13
click at [358, 45] on h4 "Цвета" at bounding box center [360, 42] width 27 height 13
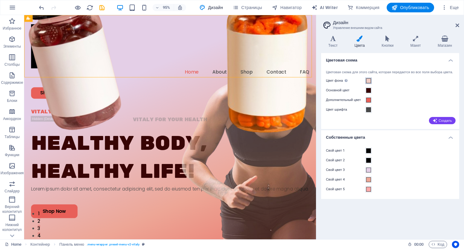
click at [367, 83] on span at bounding box center [368, 81] width 5 height 5
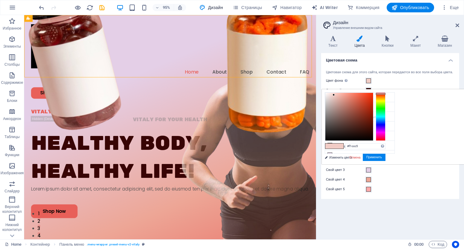
type input "#080808"
click at [373, 139] on div at bounding box center [349, 117] width 48 height 48
click at [386, 157] on button "Применить" at bounding box center [374, 157] width 23 height 7
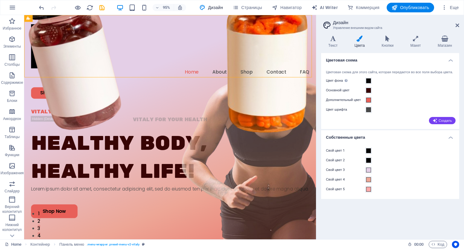
click at [370, 109] on div "Цветовая схема для этого сайта, которая передается во все поля выбора цвета. Цв…" at bounding box center [390, 97] width 140 height 66
click at [366, 103] on span at bounding box center [368, 100] width 5 height 5
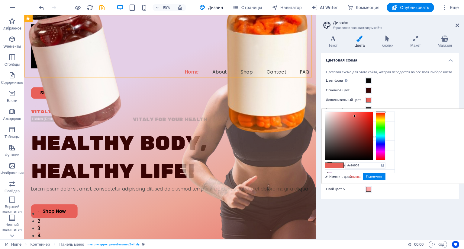
type input "#050505"
click at [373, 159] on div at bounding box center [349, 136] width 48 height 48
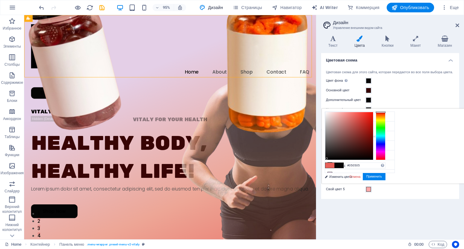
click at [343, 165] on span at bounding box center [338, 165] width 9 height 5
click at [386, 177] on button "Применить" at bounding box center [374, 176] width 23 height 7
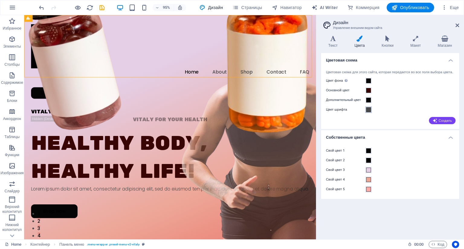
click at [366, 112] on span at bounding box center [368, 110] width 5 height 5
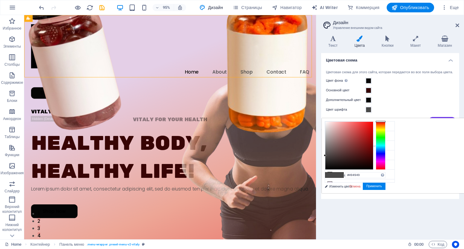
type input "#fbfbfb"
click at [373, 122] on div at bounding box center [349, 146] width 48 height 48
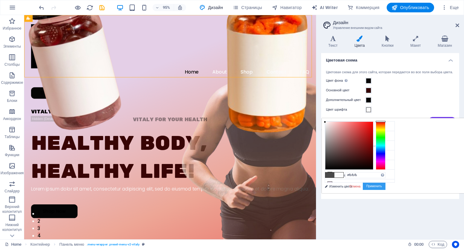
click at [386, 186] on button "Применить" at bounding box center [374, 186] width 23 height 7
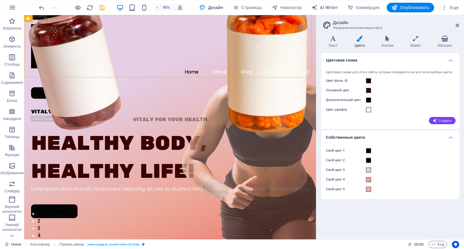
click at [414, 149] on div "Свой цвет 1 Свой цвет 2 Свой цвет 3 Свой цвет 4 Свой цвет 5" at bounding box center [390, 170] width 140 height 58
click at [369, 153] on span at bounding box center [368, 151] width 5 height 5
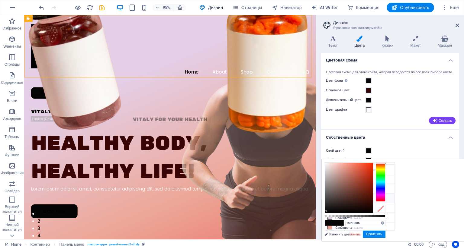
scroll to position [25, 0]
click at [342, 207] on li "Свой цвет 3 #e4cfe7" at bounding box center [359, 210] width 69 height 10
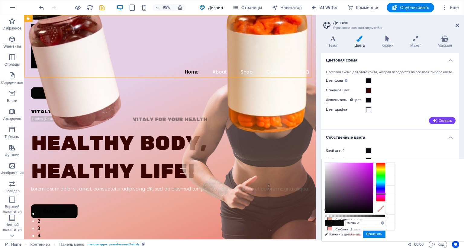
click at [373, 210] on div at bounding box center [349, 188] width 48 height 50
click at [336, 208] on li "Свой цвет 3 #e4cfe7" at bounding box center [359, 210] width 69 height 10
type input "#0b0a0b"
click at [373, 210] on div at bounding box center [349, 188] width 48 height 50
click at [386, 237] on button "Применить" at bounding box center [374, 234] width 23 height 7
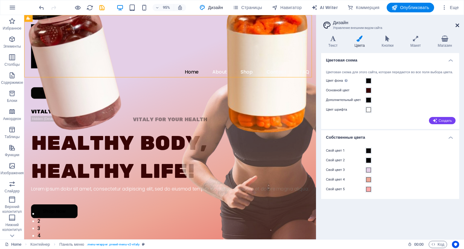
click at [456, 26] on icon at bounding box center [457, 25] width 4 height 5
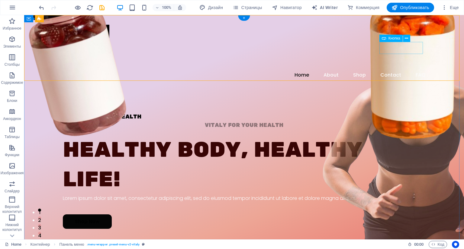
click at [404, 91] on div "Shop Now" at bounding box center [244, 97] width 362 height 12
click at [331, 71] on nav "Home About Shop Contact FAQ" at bounding box center [244, 75] width 362 height 8
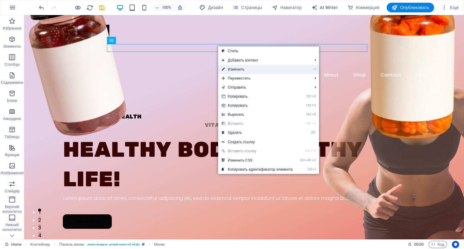
click at [236, 70] on link "⏎ Изменить" at bounding box center [257, 69] width 78 height 9
select select "1"
select select
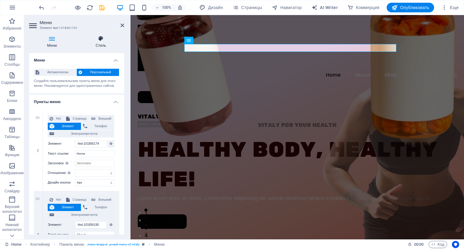
click at [103, 43] on h4 "Стиль" at bounding box center [101, 42] width 47 height 13
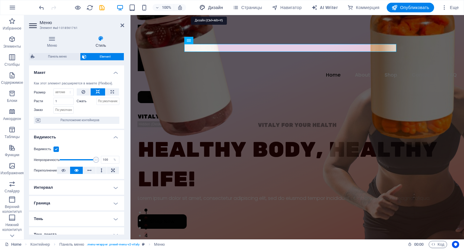
click at [203, 8] on span "Дизайн" at bounding box center [211, 8] width 24 height 6
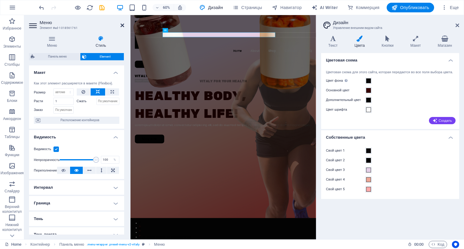
click at [121, 26] on icon at bounding box center [123, 25] width 4 height 5
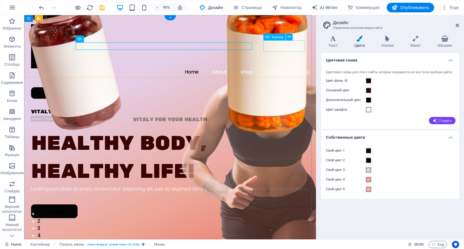
click at [298, 91] on div "Shop Now" at bounding box center [177, 97] width 293 height 12
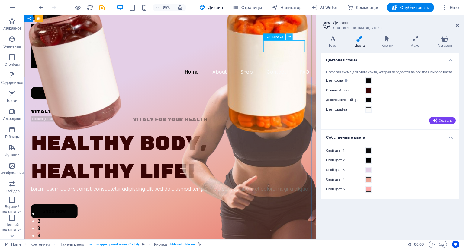
click at [289, 38] on icon at bounding box center [289, 37] width 3 height 6
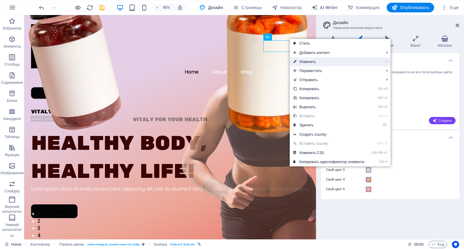
click at [320, 59] on link "⏎ Изменить" at bounding box center [329, 61] width 78 height 9
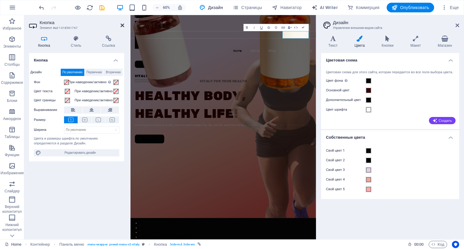
click at [123, 24] on icon at bounding box center [123, 25] width 4 height 5
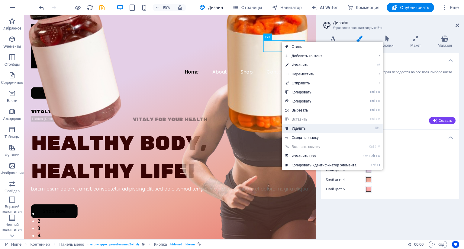
click at [321, 129] on link "⌦ Удалить" at bounding box center [321, 128] width 78 height 9
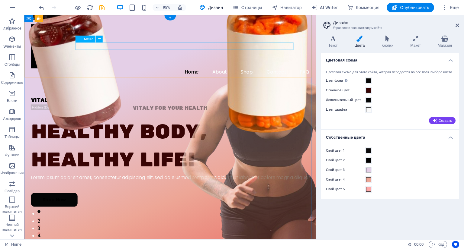
click at [177, 71] on nav "Home About Shop Contact FAQ" at bounding box center [177, 75] width 293 height 8
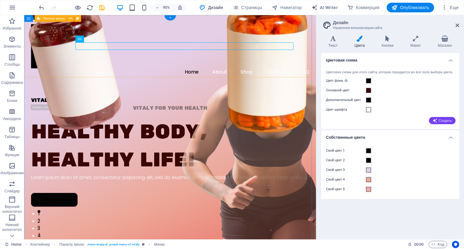
click at [180, 29] on div "Menu Home About Shop Contact FAQ" at bounding box center [177, 58] width 307 height 86
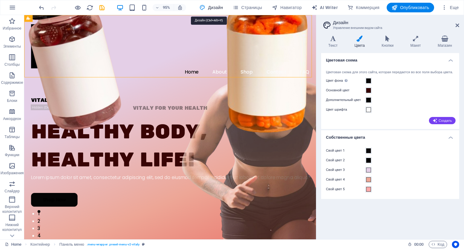
click at [210, 3] on button "Дизайн" at bounding box center [211, 8] width 28 height 10
click at [368, 173] on span at bounding box center [368, 170] width 5 height 5
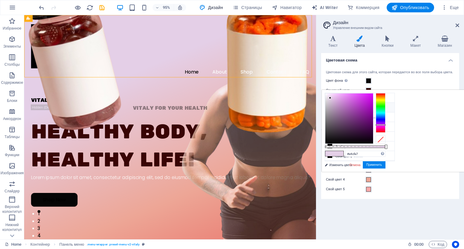
drag, startPoint x: 370, startPoint y: 108, endPoint x: 347, endPoint y: 107, distance: 23.6
click at [345, 107] on li "Основной цвет #380404" at bounding box center [359, 108] width 69 height 10
type input "#380404"
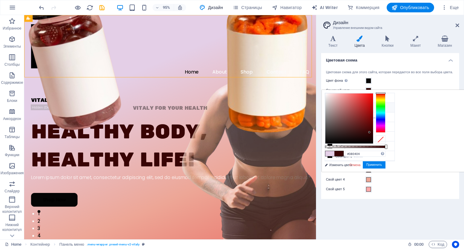
click at [347, 107] on li "Основной цвет #380404" at bounding box center [359, 108] width 69 height 10
click at [385, 154] on input "#380404" at bounding box center [365, 154] width 40 height 6
click at [379, 184] on div "Свой цвет 4" at bounding box center [390, 179] width 128 height 7
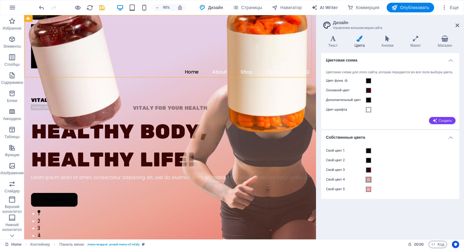
click at [368, 182] on span at bounding box center [368, 180] width 5 height 5
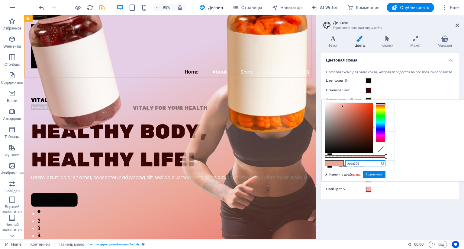
click at [385, 165] on input "#eda696" at bounding box center [365, 164] width 40 height 6
paste input "380404"
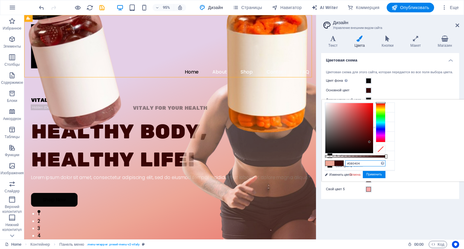
type input "#380404"
click at [346, 192] on label "Свой цвет 5" at bounding box center [345, 189] width 39 height 7
click at [365, 192] on button "Свой цвет 5" at bounding box center [368, 189] width 7 height 7
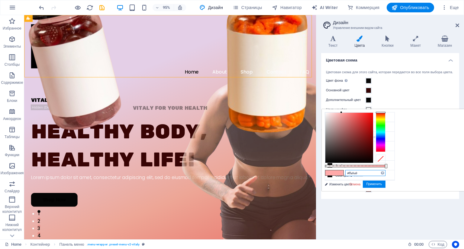
click at [385, 171] on input "#ffa9a9" at bounding box center [365, 173] width 40 height 6
paste input "380404"
type input "#380404"
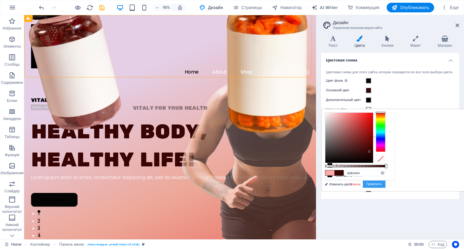
click at [386, 183] on button "Применить" at bounding box center [374, 184] width 23 height 7
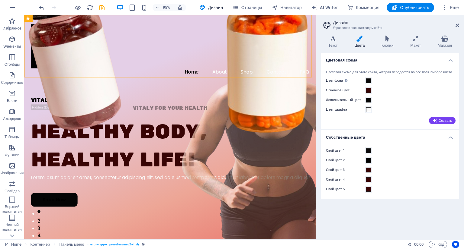
click at [359, 37] on icon at bounding box center [359, 39] width 25 height 6
click at [331, 47] on h4 "Текст" at bounding box center [334, 42] width 26 height 13
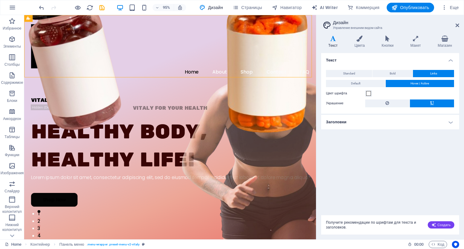
click at [422, 185] on div "Текст Standard Bold Links Цвет шрифта Шрифт Poppins Размер шрифта 16 rem px Выс…" at bounding box center [390, 132] width 138 height 158
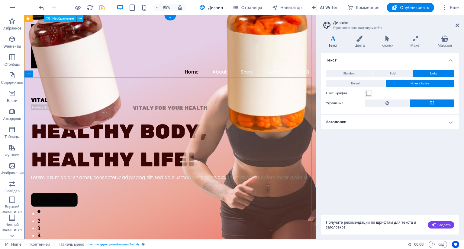
click at [220, 123] on figure at bounding box center [207, 149] width 317 height 409
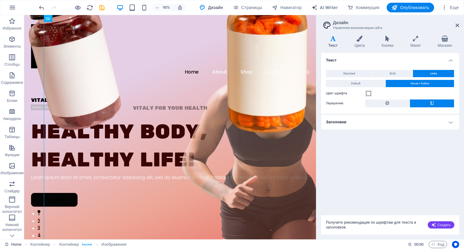
click at [455, 26] on header "Дизайн Управление внешним видом сайта" at bounding box center [390, 23] width 137 height 16
click at [459, 26] on aside "Дизайн Управление внешним видом сайта Варианты Текст Цвета Кнопки Макет Магазин…" at bounding box center [390, 127] width 148 height 225
click at [456, 26] on icon at bounding box center [457, 25] width 4 height 5
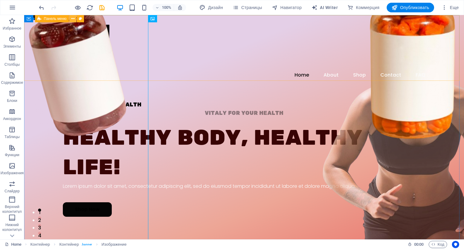
click at [74, 16] on icon at bounding box center [72, 19] width 3 height 6
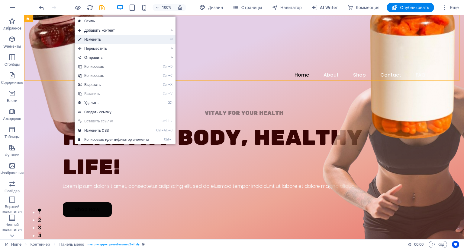
click at [81, 38] on icon at bounding box center [79, 39] width 3 height 9
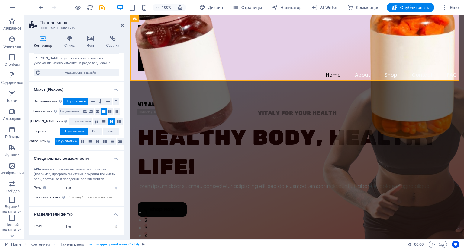
scroll to position [0, 0]
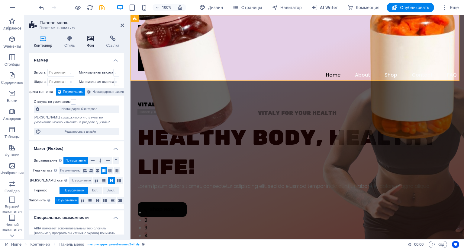
click at [87, 37] on icon at bounding box center [90, 39] width 17 height 6
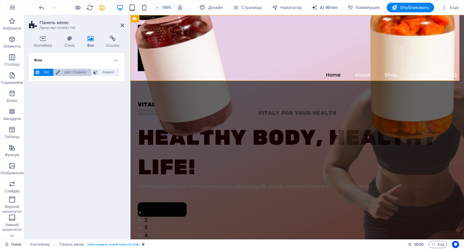
click at [61, 72] on button "Цвет / Градиент" at bounding box center [72, 72] width 37 height 7
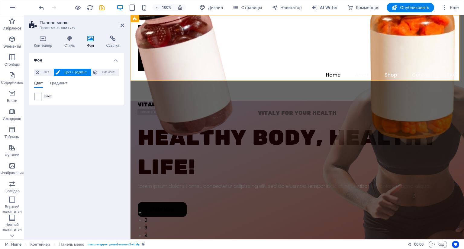
click at [41, 97] on div at bounding box center [37, 96] width 7 height 7
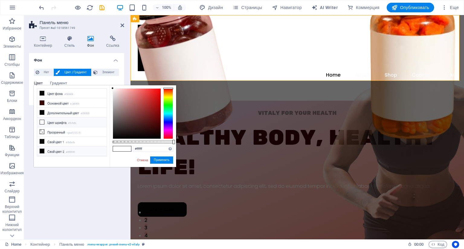
scroll to position [25, 0]
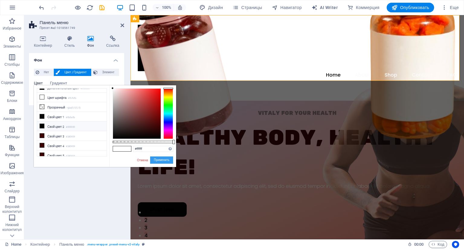
click at [167, 161] on button "Применить" at bounding box center [161, 160] width 23 height 7
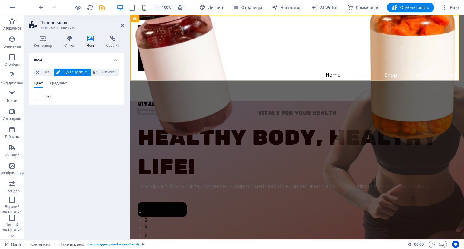
click at [58, 147] on div "Фон Нет Цвет / Градиент Элемент Растянуть фон на всю ширину Наложение цвета Пом…" at bounding box center [76, 144] width 95 height 182
click at [100, 73] on span "Элемент" at bounding box center [108, 72] width 18 height 7
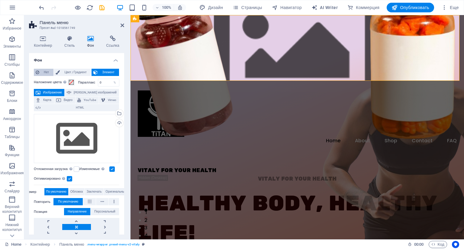
click at [35, 72] on button "Нет" at bounding box center [44, 72] width 20 height 7
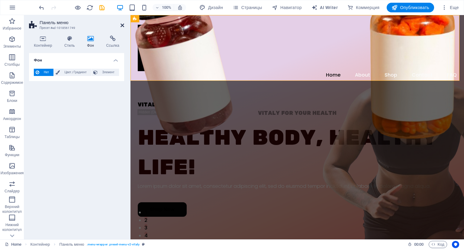
click at [121, 25] on icon at bounding box center [123, 25] width 4 height 5
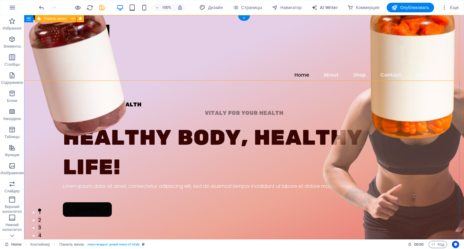
click at [214, 66] on div "Menu Home About Shop Contact FAQ" at bounding box center [244, 58] width 440 height 86
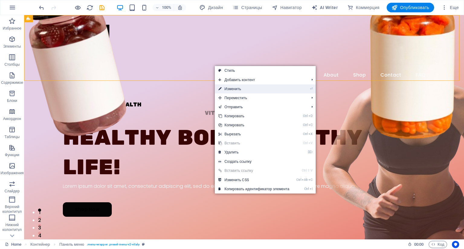
click at [232, 90] on link "⏎ Изменить" at bounding box center [254, 89] width 78 height 9
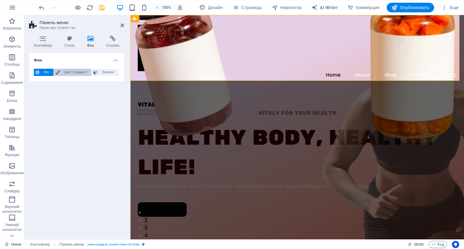
click at [70, 71] on span "Цвет / Градиент" at bounding box center [76, 72] width 28 height 7
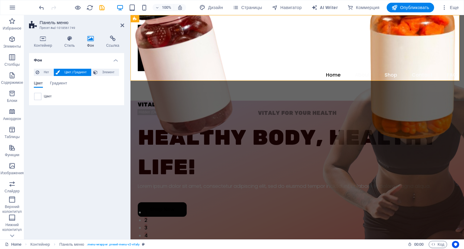
click at [89, 36] on icon at bounding box center [90, 39] width 17 height 6
click at [38, 98] on span at bounding box center [37, 96] width 7 height 7
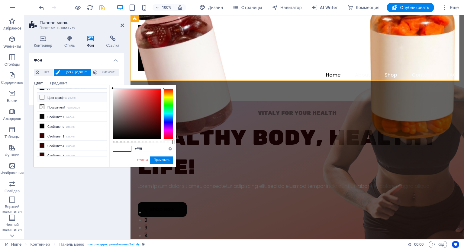
click at [39, 98] on li "Цвет шрифта #fbfbfb" at bounding box center [71, 98] width 69 height 10
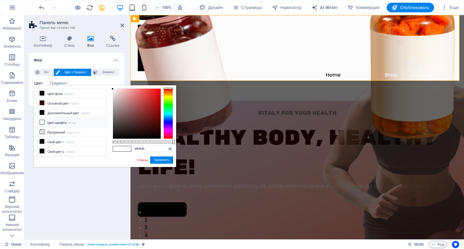
click at [64, 131] on li "Прозрачный rgba(0,0,0,.0)" at bounding box center [71, 132] width 69 height 10
type input "rgba(0, 0, 0, 0)"
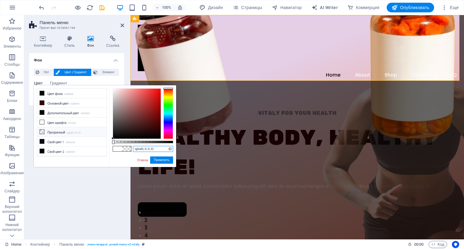
click at [147, 148] on input "rgba(0, 0, 0, 0)" at bounding box center [153, 149] width 40 height 6
drag, startPoint x: 156, startPoint y: 146, endPoint x: 115, endPoint y: 149, distance: 40.5
click at [115, 149] on div "rgba(0, 0, 0, 0) Поддерживаемые форматы #0852ed rgb(8, 82, 237) rgba(8, 82, 237…" at bounding box center [142, 169] width 67 height 169
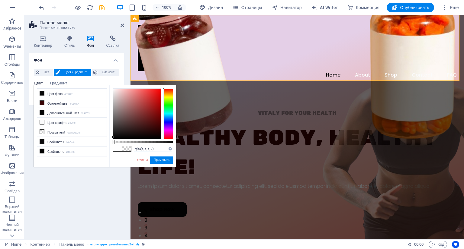
click at [112, 137] on div at bounding box center [112, 137] width 2 height 2
click at [114, 136] on div at bounding box center [137, 114] width 48 height 50
click at [116, 137] on div at bounding box center [137, 114] width 48 height 50
type input "rgba(9, 9, 9, 0)"
click at [111, 137] on div "rgba(9, 9, 9, 0) Поддерживаемые форматы #0852ed rgb(8, 82, 237) rgba(8, 82, 237…" at bounding box center [142, 169] width 67 height 169
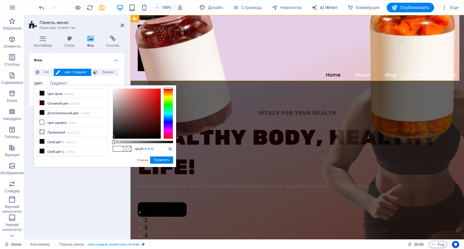
click at [114, 137] on div at bounding box center [137, 114] width 48 height 50
click at [158, 161] on button "Применить" at bounding box center [161, 160] width 23 height 7
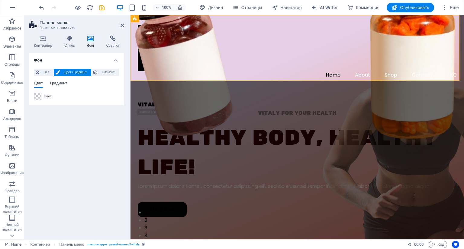
click at [60, 86] on span "Градиент" at bounding box center [58, 84] width 17 height 8
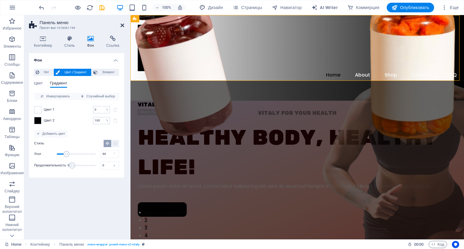
click at [123, 26] on icon at bounding box center [123, 25] width 4 height 5
